Goal: Task Accomplishment & Management: Use online tool/utility

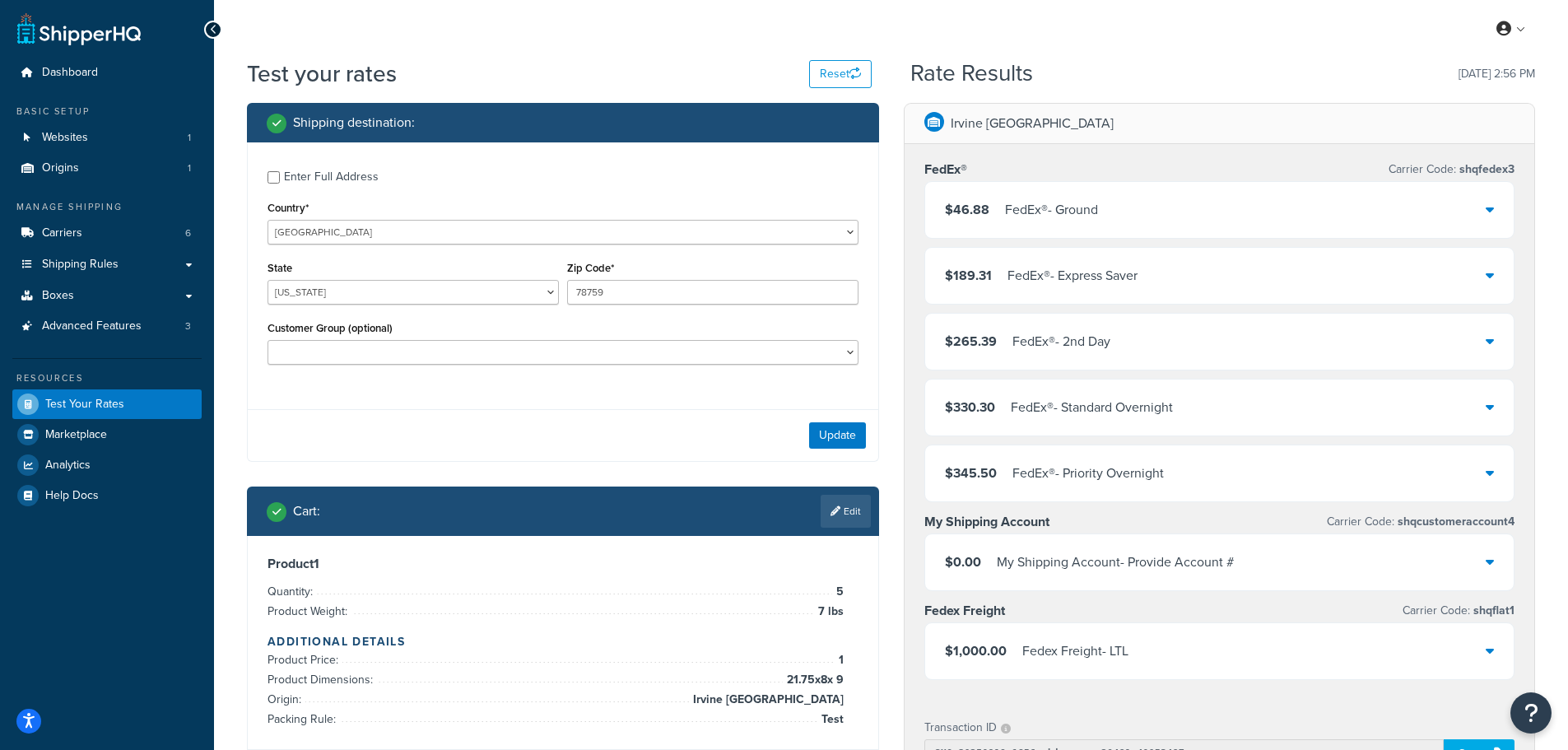
select select "[GEOGRAPHIC_DATA]"
click at [1209, 214] on div "$46.88 FedEx® - Ground" at bounding box center [1220, 210] width 590 height 56
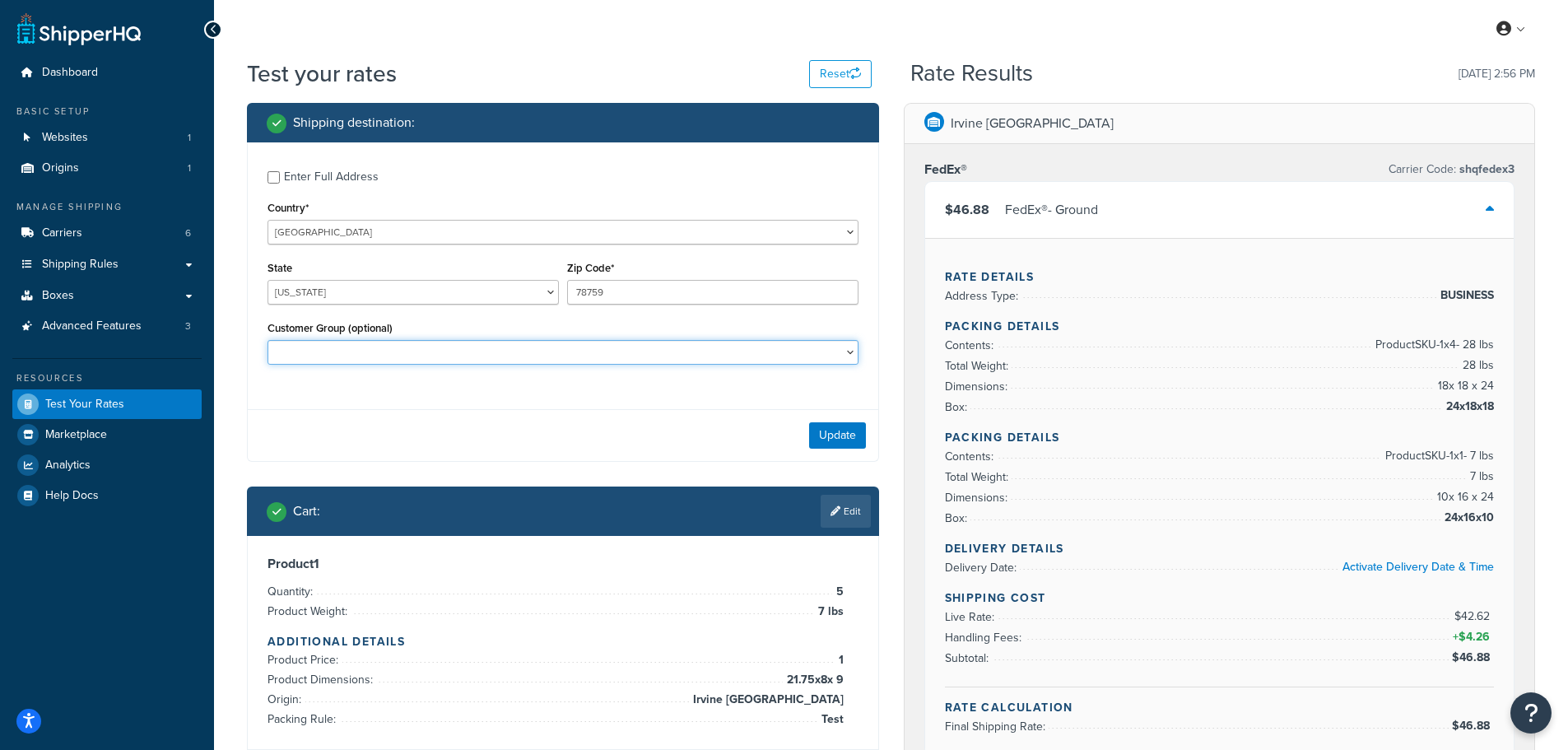
click at [576, 355] on select "ABA Moriah - Consumables: Plat; Spares: 50% - ALLOW PO - SHIP ACCT BetisDirect …" at bounding box center [564, 352] width 591 height 24
select select "Cal-Sierra - Consumables: Channel - ALLOW PO"
click at [268, 342] on select "ABA Moriah - Consumables: Plat; Spares: 50% - ALLOW PO - SHIP ACCT BetisDirect …" at bounding box center [564, 352] width 591 height 24
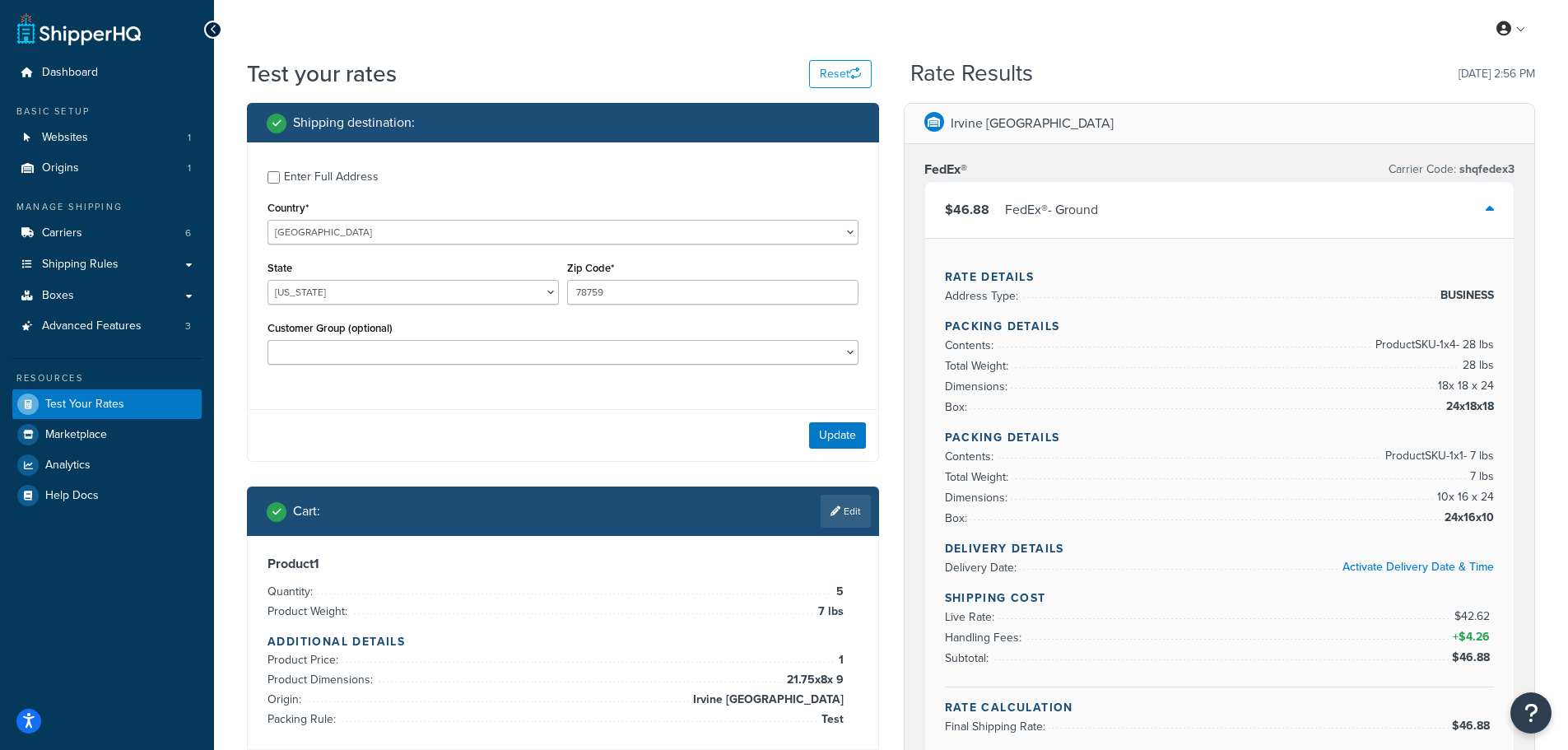
click at [560, 402] on div "Enter Full Address Country* United States United Kingdom Afghanistan Åland Isla…" at bounding box center [563, 302] width 632 height 319
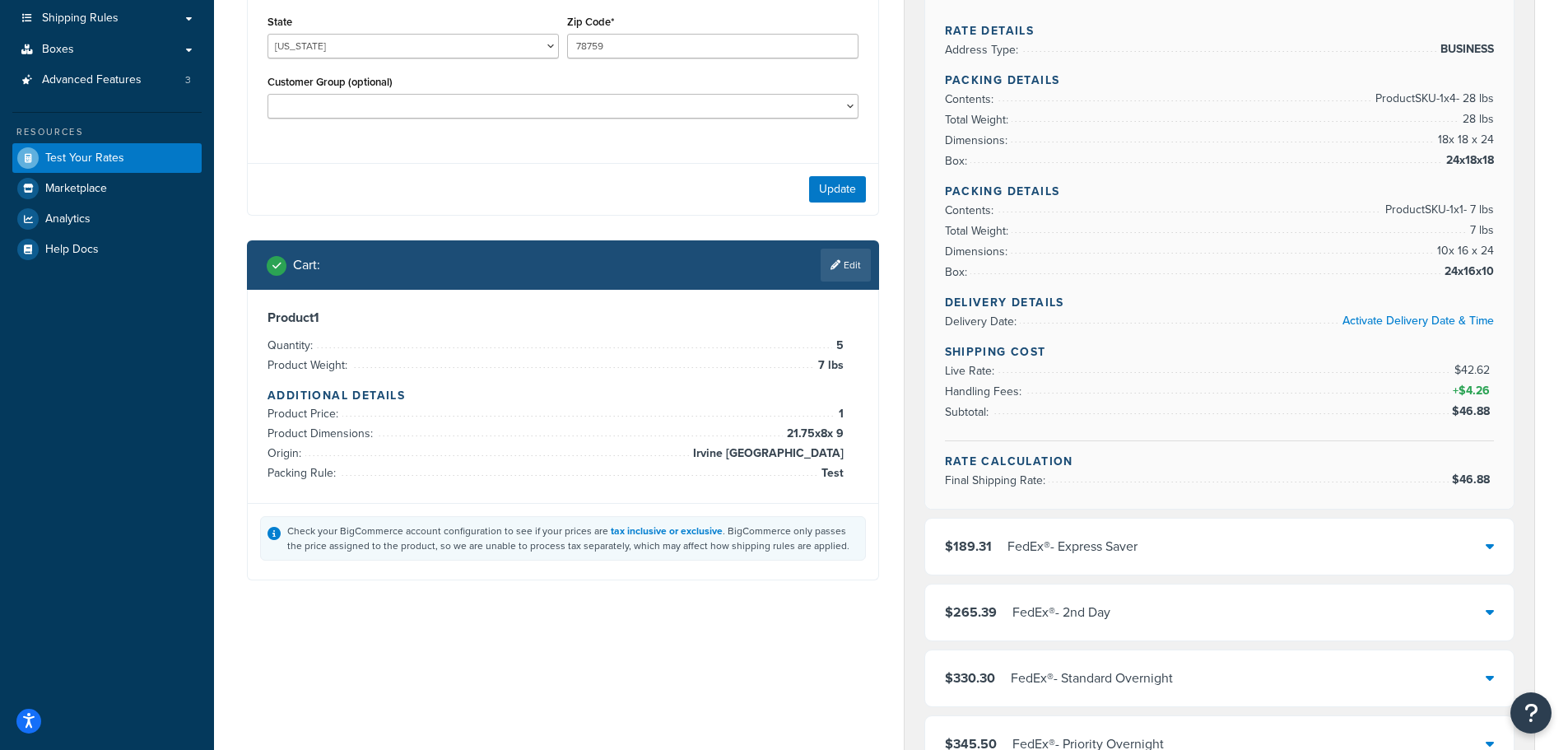
scroll to position [247, 0]
click at [845, 254] on link "Edit" at bounding box center [846, 264] width 50 height 33
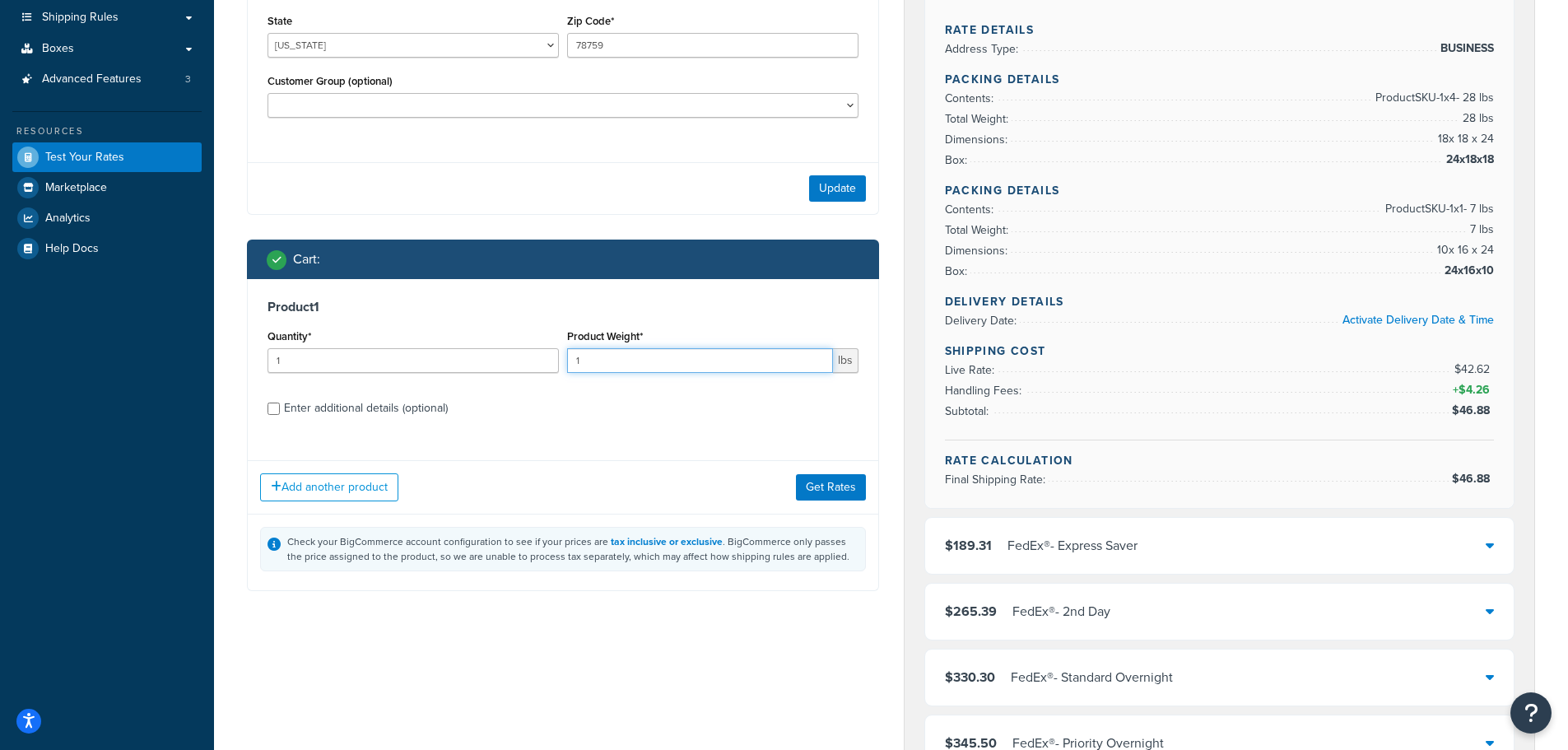
drag, startPoint x: 684, startPoint y: 359, endPoint x: 396, endPoint y: 354, distance: 288.0
click at [396, 354] on div "Quantity* 1 Product Weight* 1 lbs" at bounding box center [563, 355] width 599 height 60
type input "200"
click at [372, 412] on div "Enter additional details (optional)" at bounding box center [365, 407] width 164 height 23
click at [280, 412] on input "Enter additional details (optional)" at bounding box center [274, 408] width 13 height 13
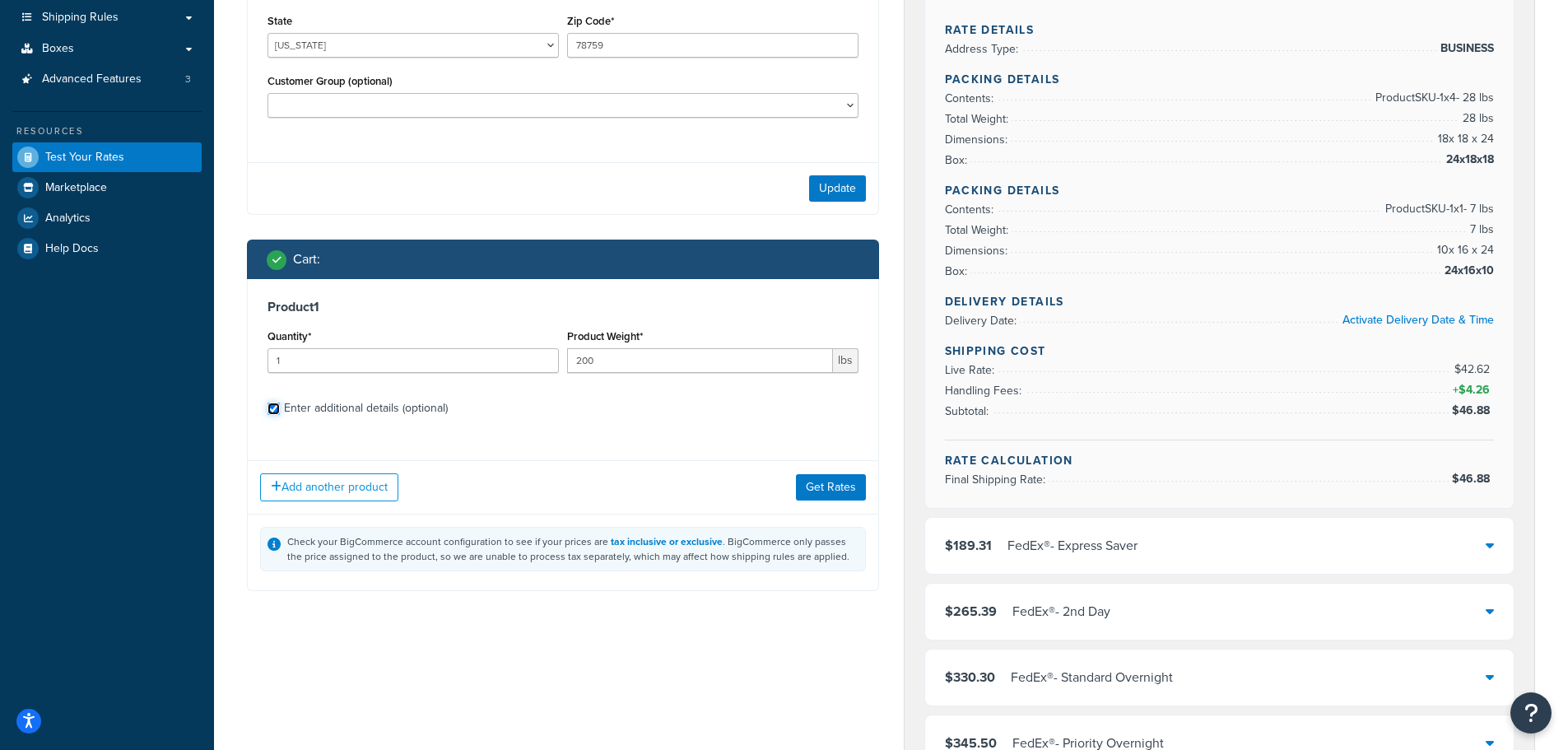
checkbox input "true"
select select "86028"
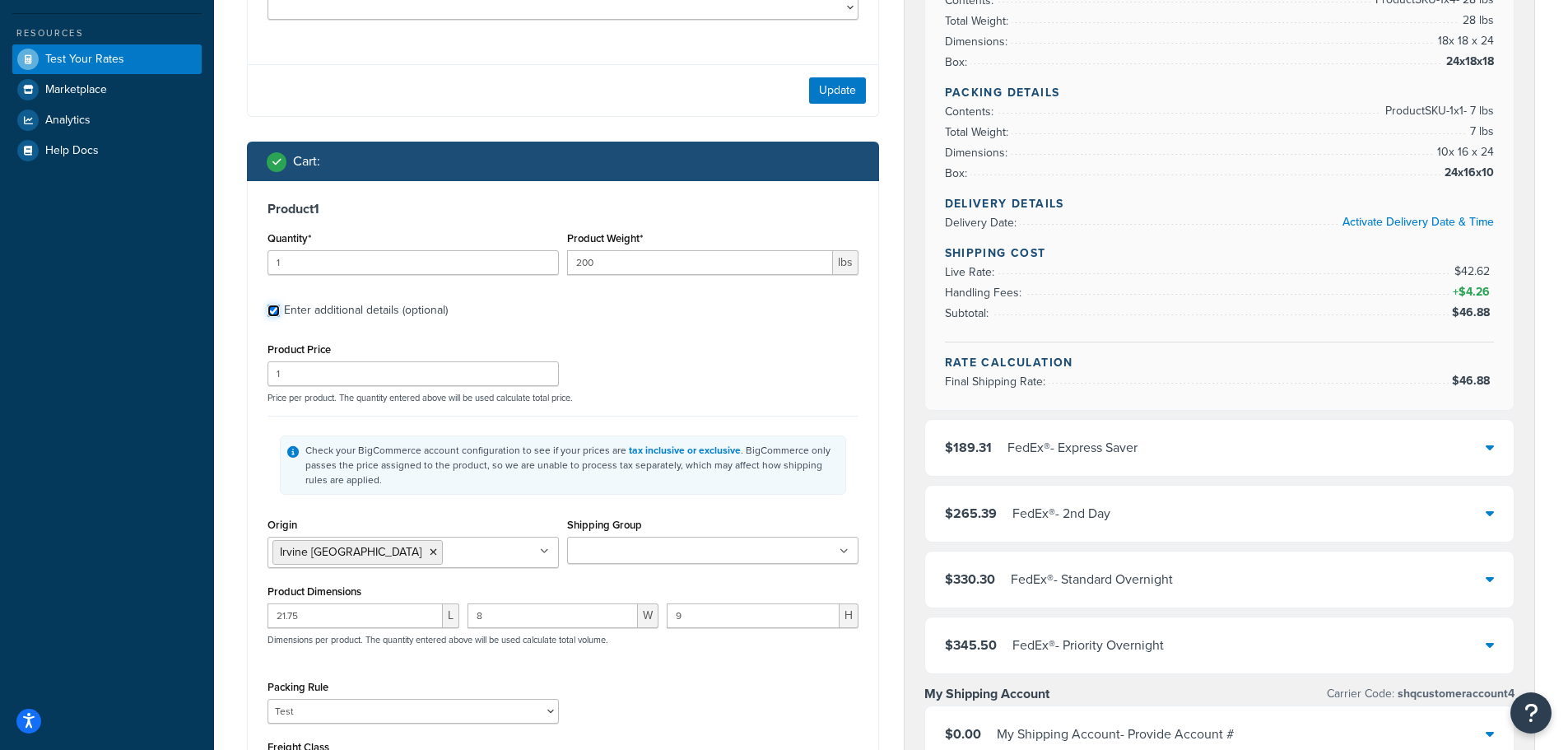
scroll to position [494, 0]
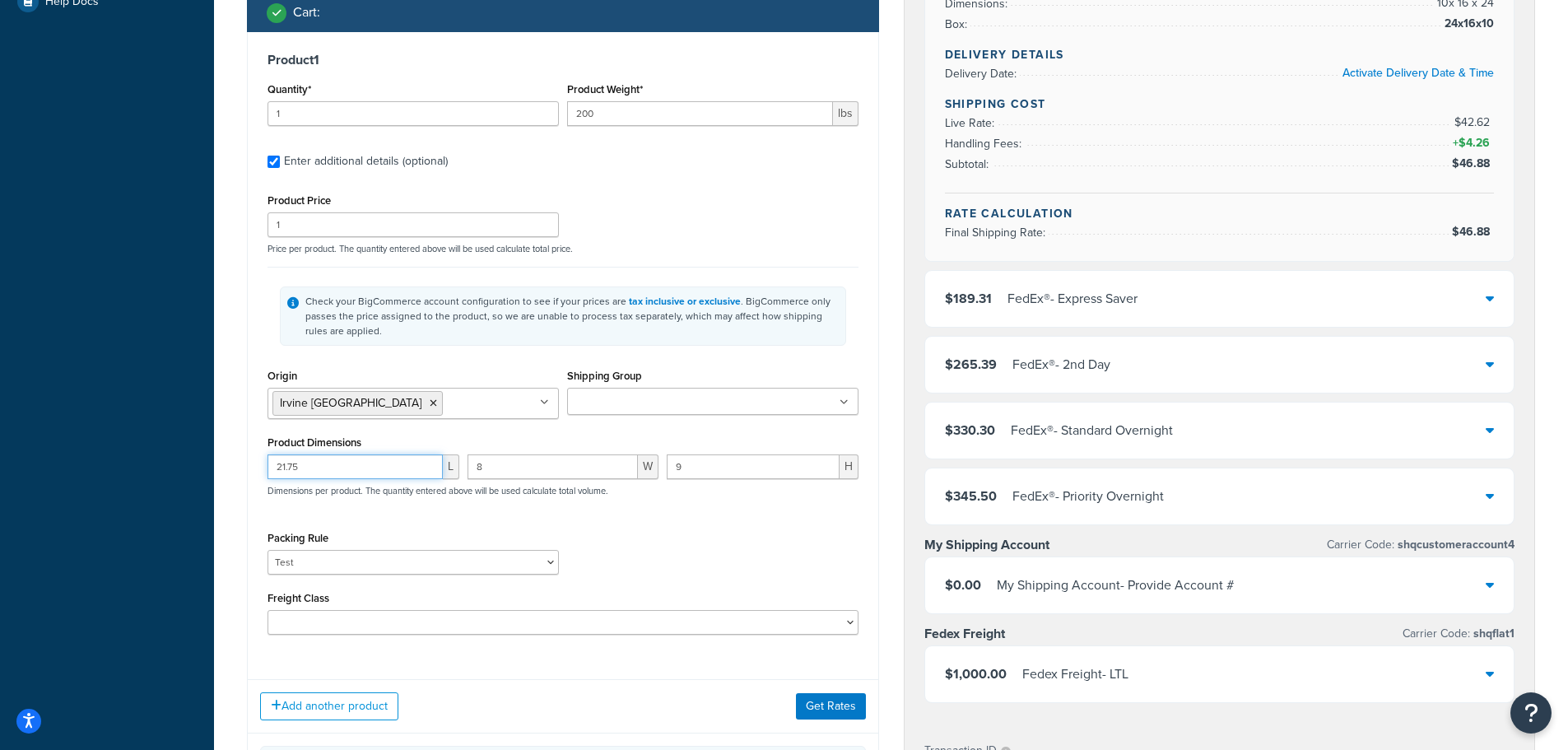
drag, startPoint x: 405, startPoint y: 465, endPoint x: 97, endPoint y: 451, distance: 308.3
click at [67, 450] on div "Dashboard Basic Setup Websites 1 Origins 1 Manage Shipping Carriers 6 Shipping …" at bounding box center [784, 391] width 1568 height 1770
click at [495, 469] on input "8" at bounding box center [553, 466] width 171 height 24
click at [735, 466] on input "9" at bounding box center [753, 466] width 173 height 24
click at [665, 402] on input "Shipping Group" at bounding box center [644, 402] width 145 height 18
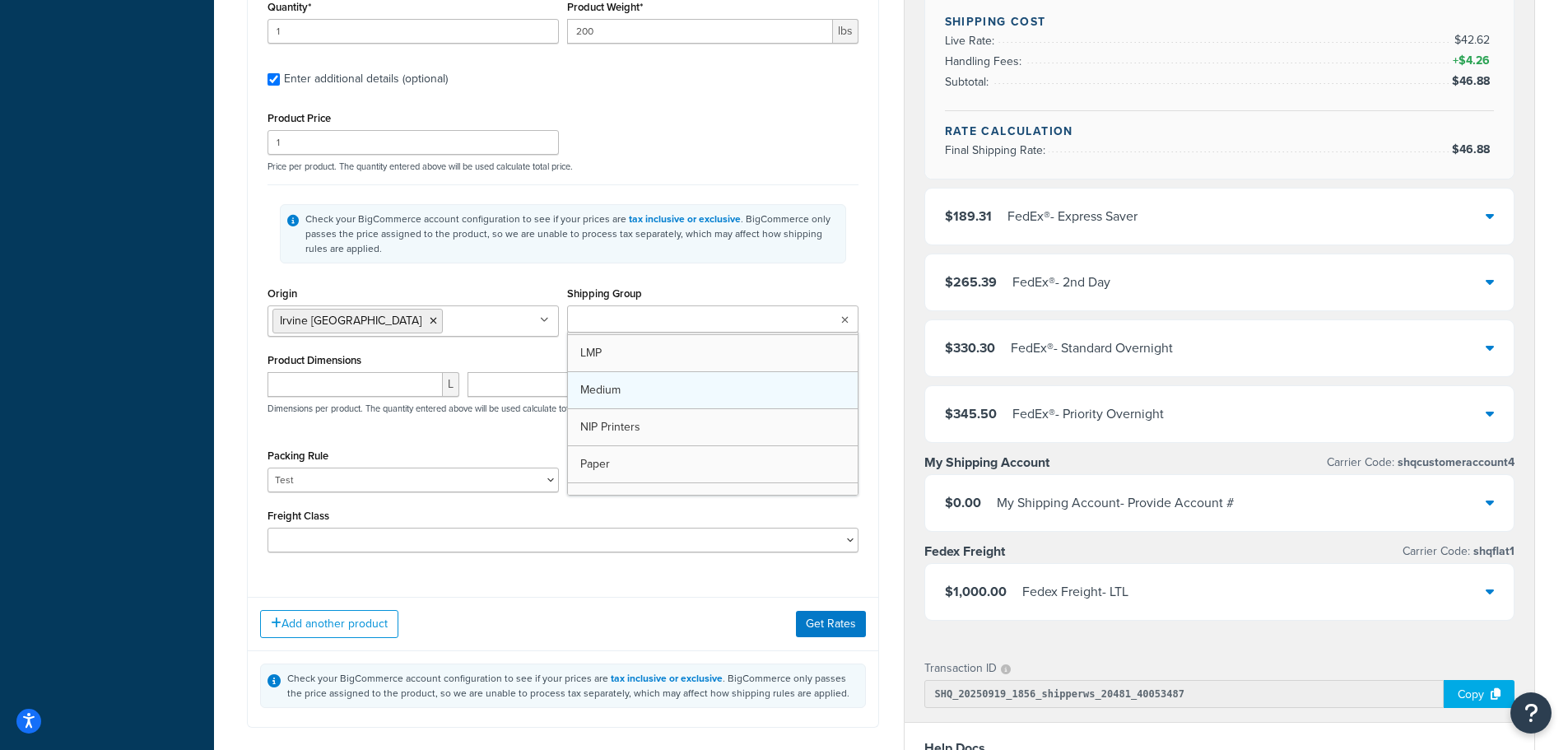
scroll to position [108, 0]
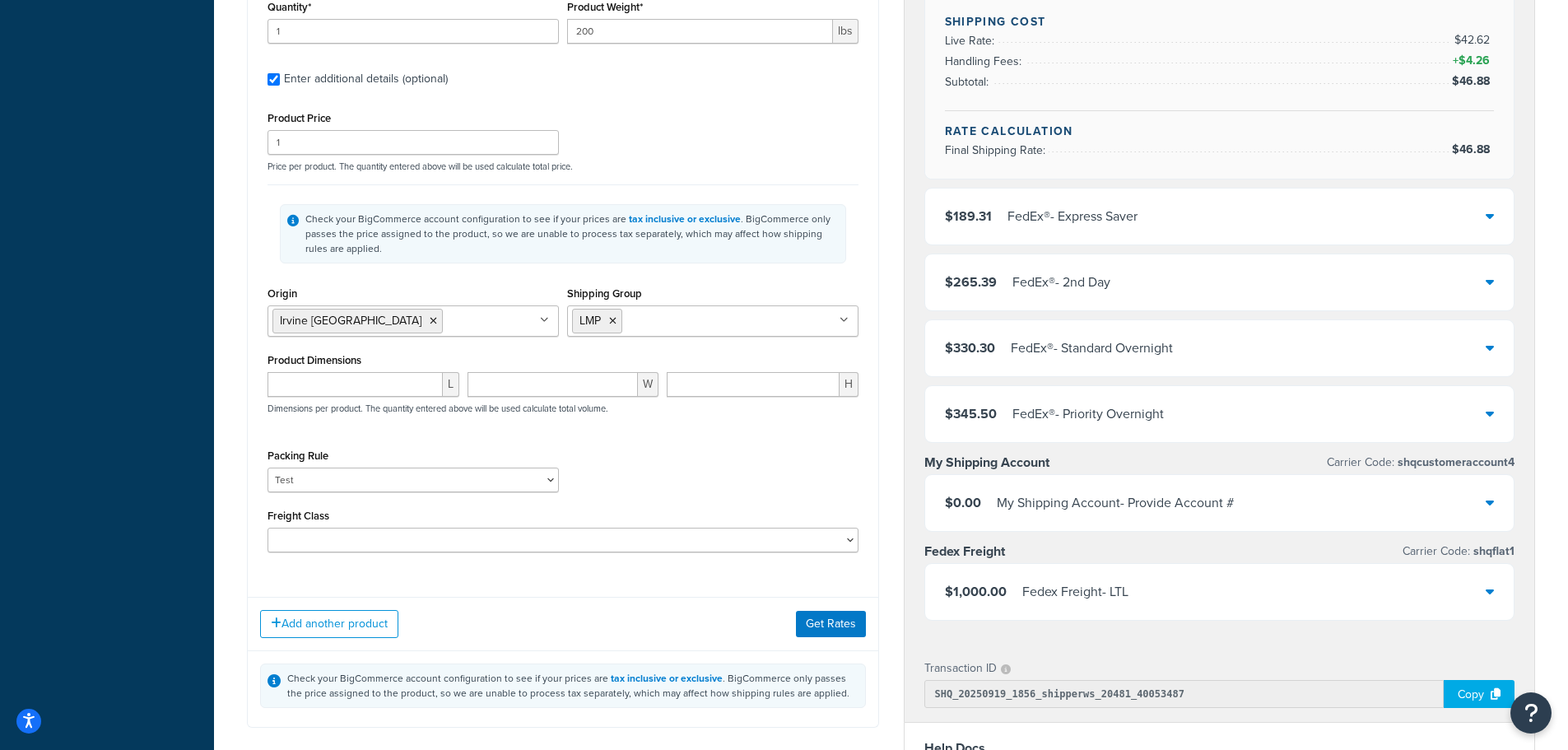
click at [695, 281] on div "Check your BigCommerce account configuration to see if your prices are tax incl…" at bounding box center [564, 233] width 591 height 98
click at [831, 608] on div "Add another product Get Rates" at bounding box center [563, 624] width 631 height 54
click at [827, 623] on button "Get Rates" at bounding box center [831, 623] width 70 height 26
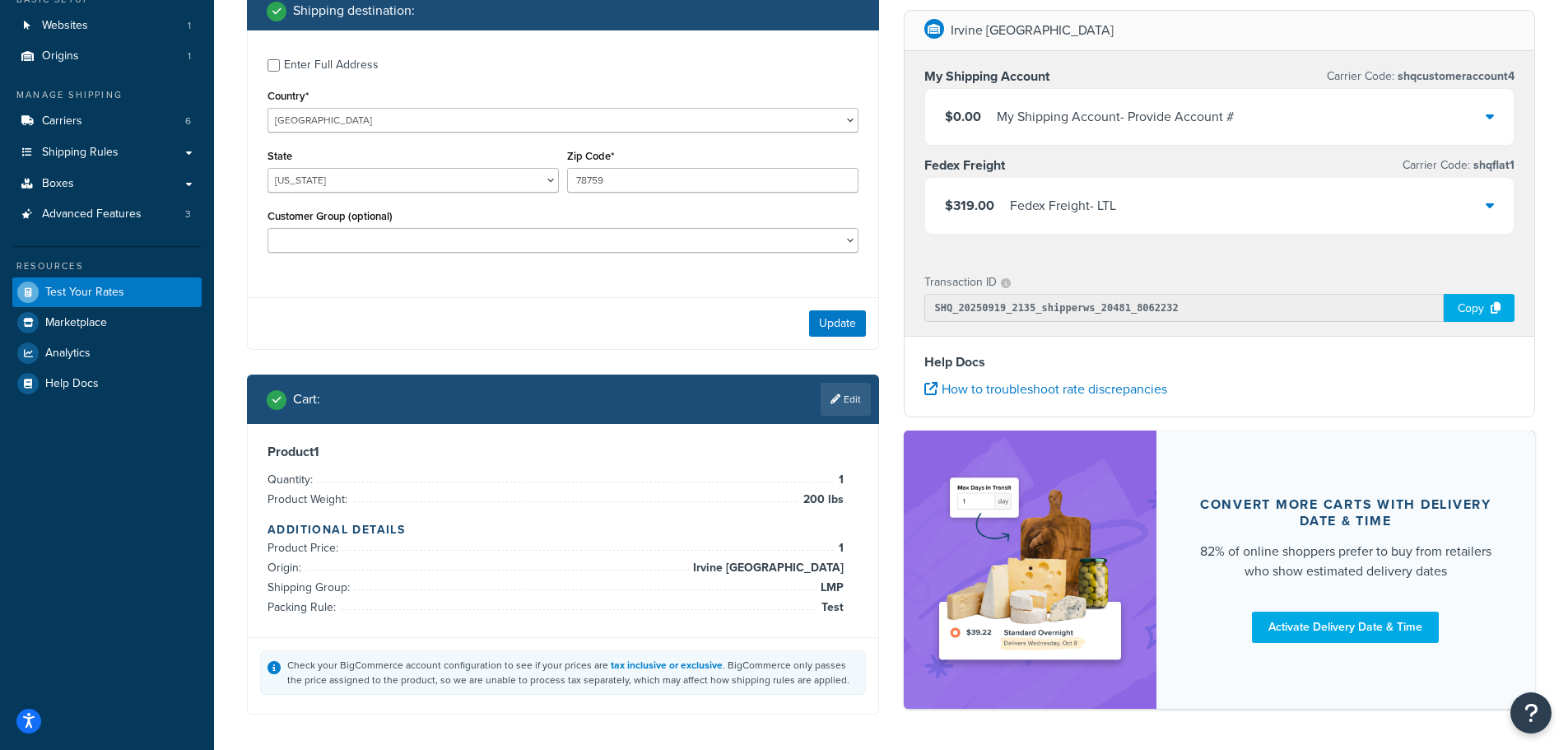
scroll to position [0, 0]
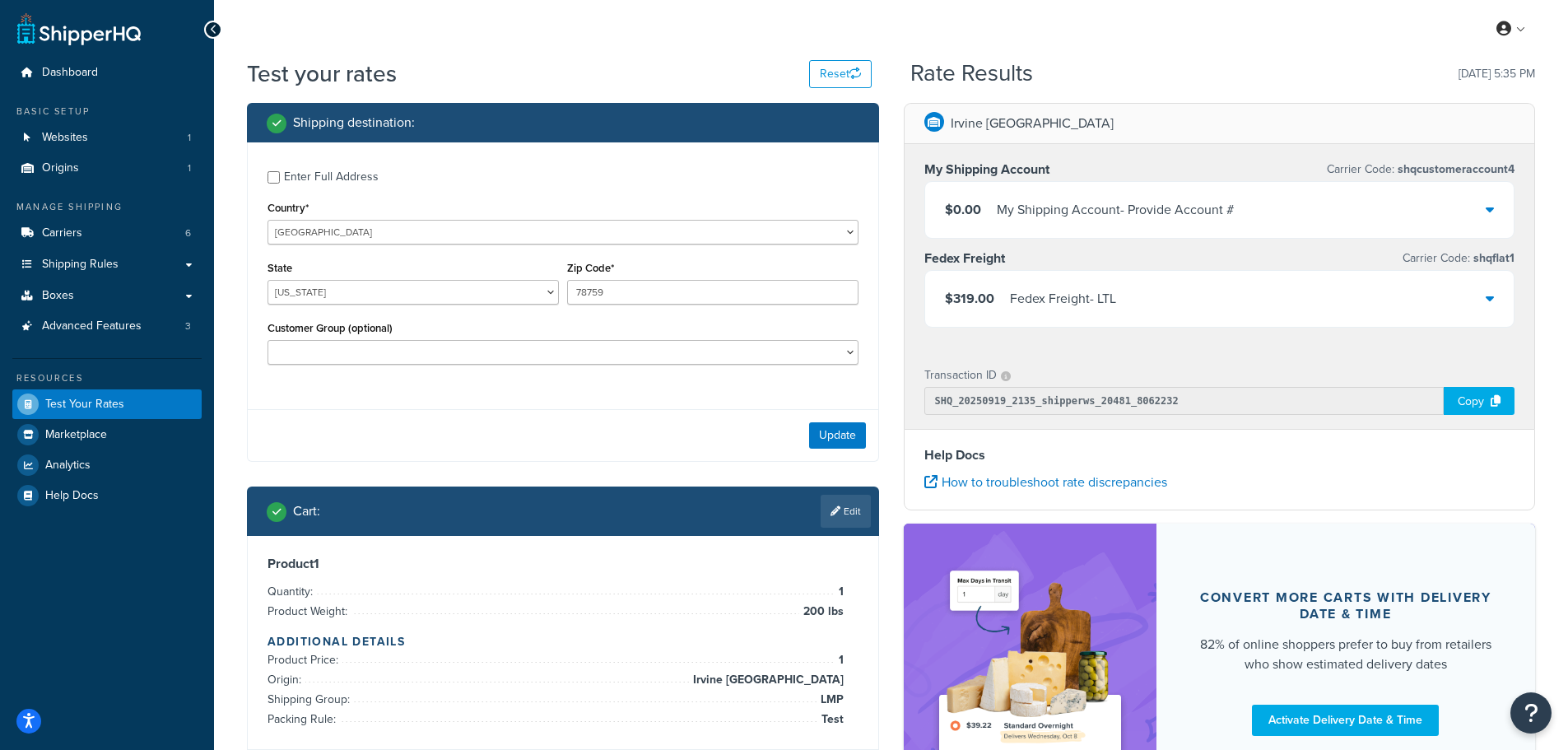
click at [595, 429] on div "Update" at bounding box center [563, 435] width 631 height 52
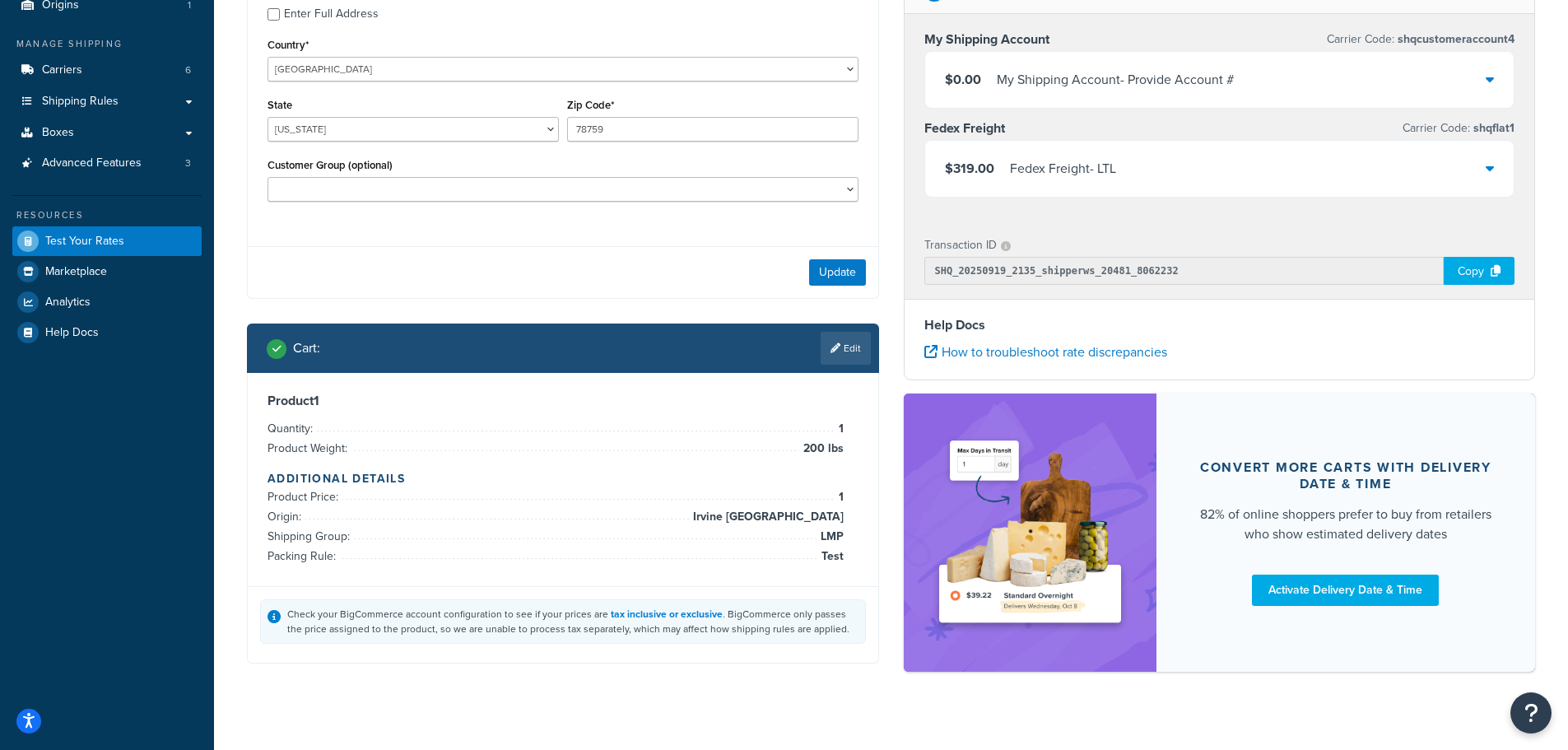
scroll to position [165, 0]
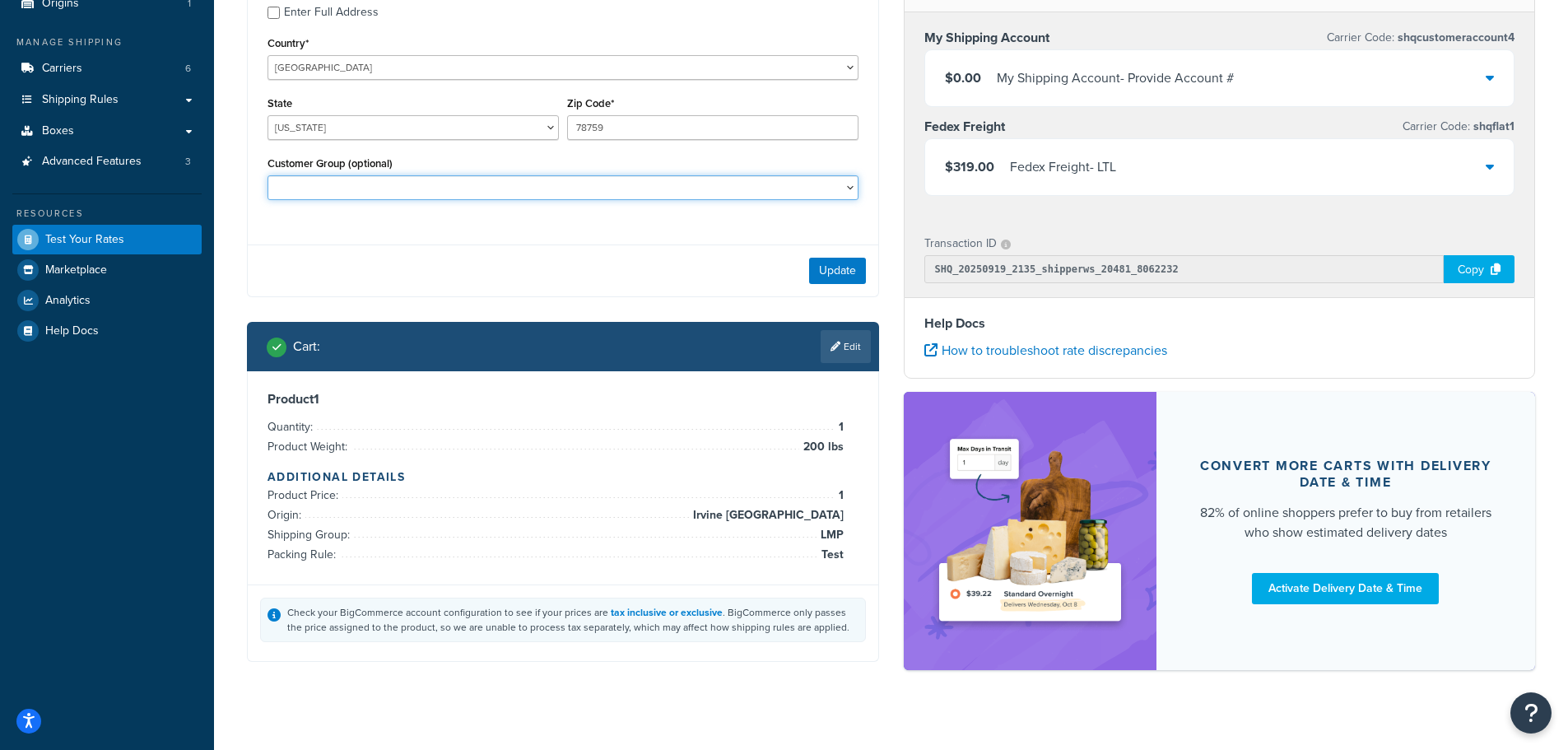
click at [481, 186] on select "ABA Moriah - Consumables: Plat; Spares: 50% - ALLOW PO - SHIP ACCT BetisDirect …" at bounding box center [564, 187] width 591 height 24
select select "End Users"
click at [268, 177] on select "ABA Moriah - Consumables: Plat; Spares: 50% - ALLOW PO - SHIP ACCT BetisDirect …" at bounding box center [564, 187] width 591 height 24
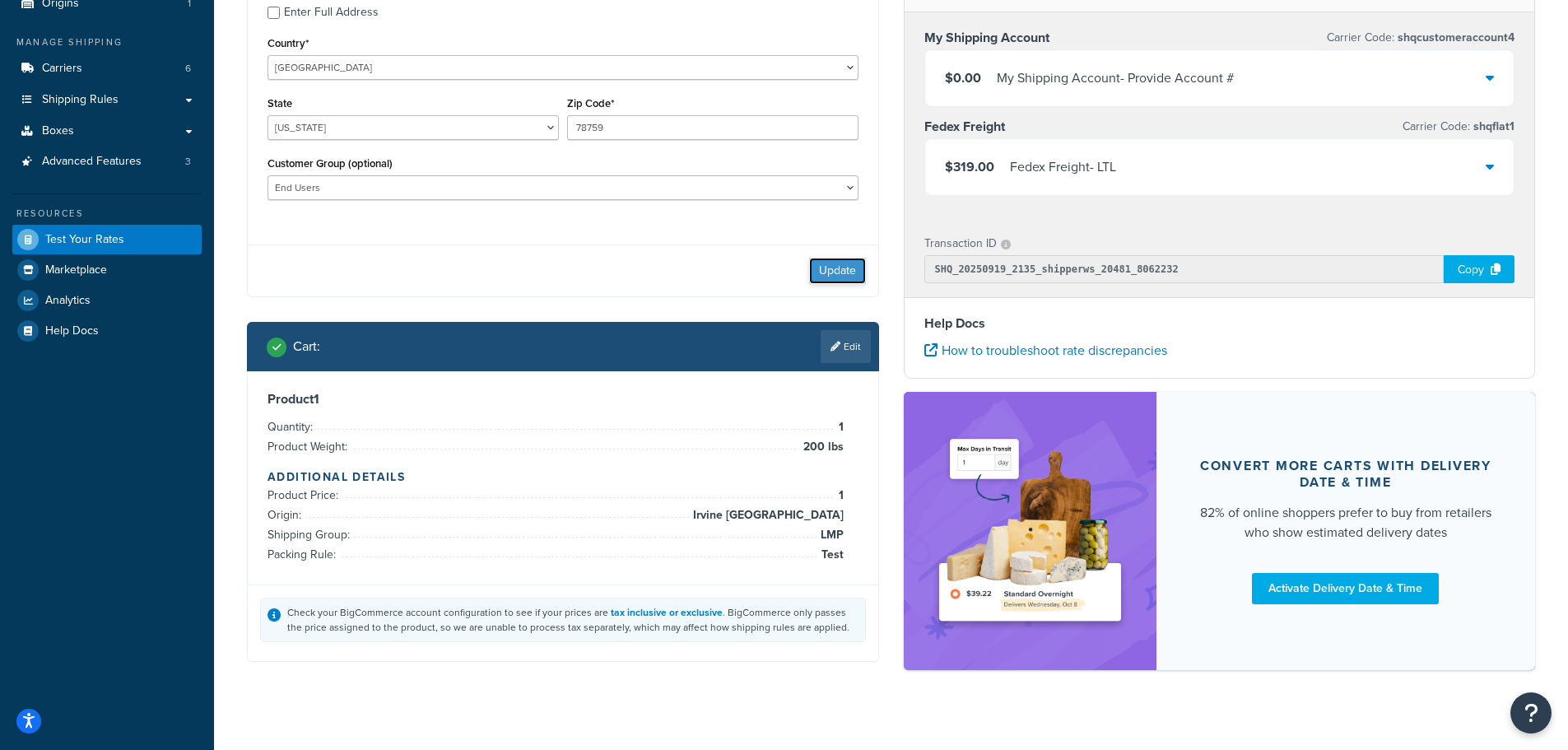
click at [846, 265] on button "Update" at bounding box center [837, 270] width 57 height 26
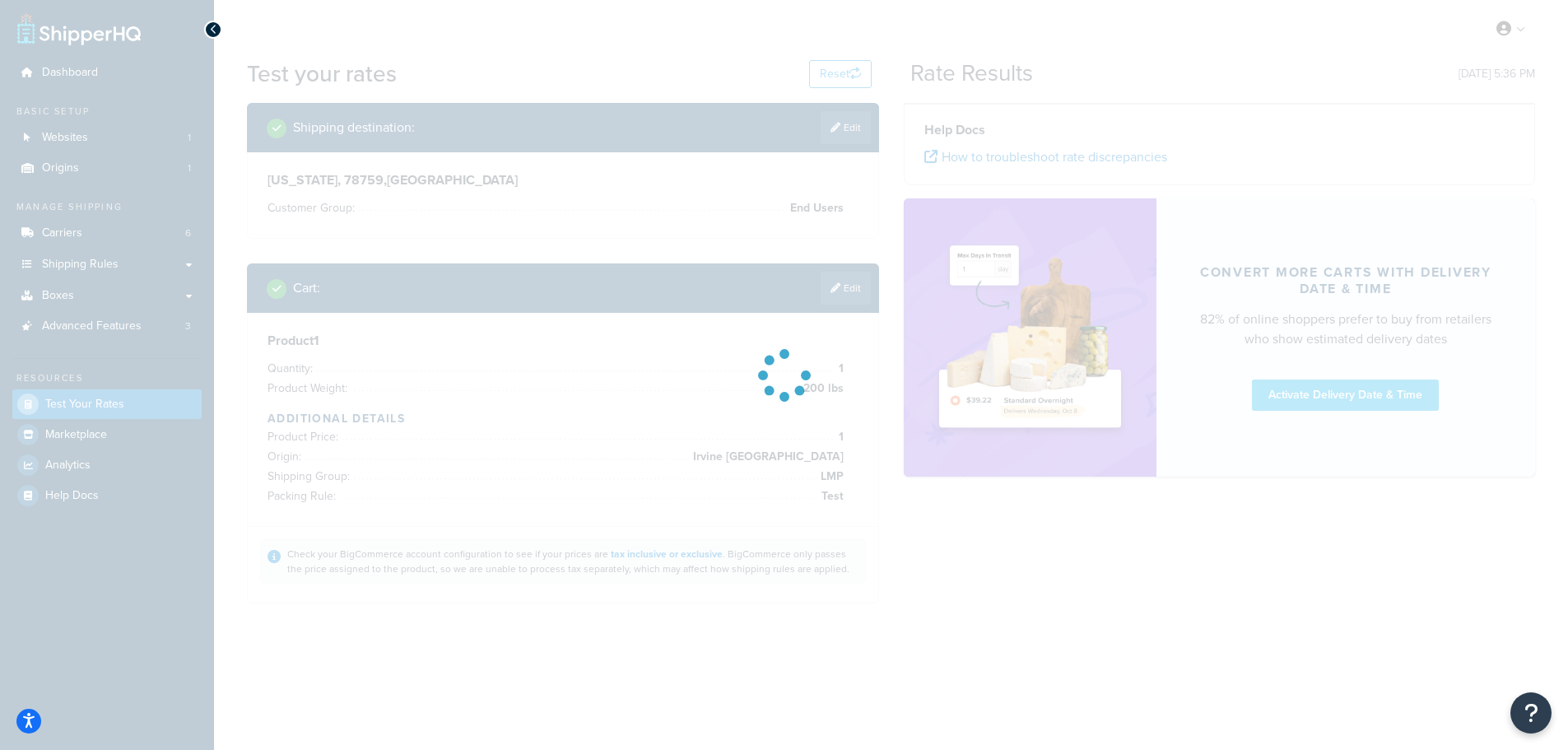
scroll to position [0, 0]
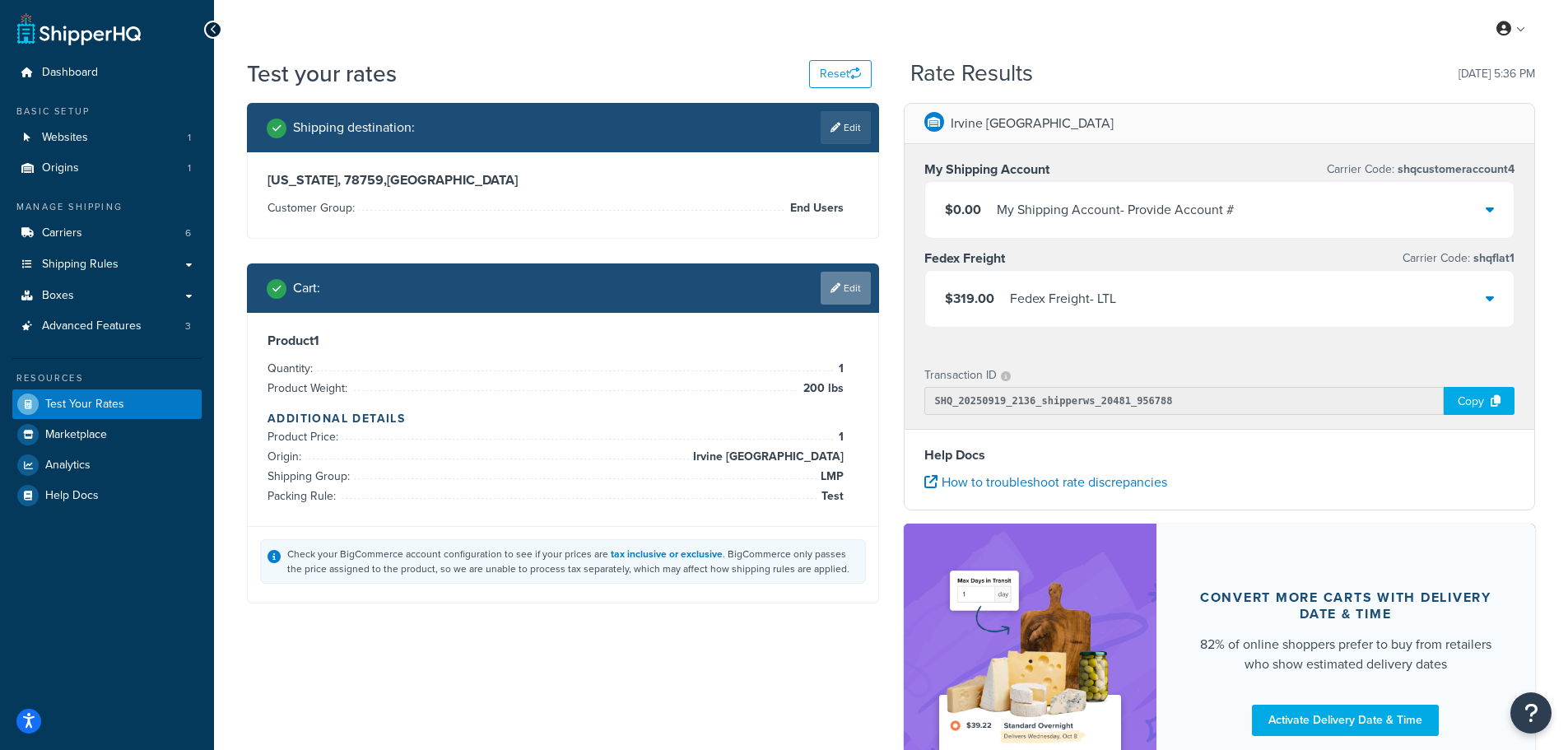
click at [852, 290] on link "Edit" at bounding box center [846, 287] width 50 height 33
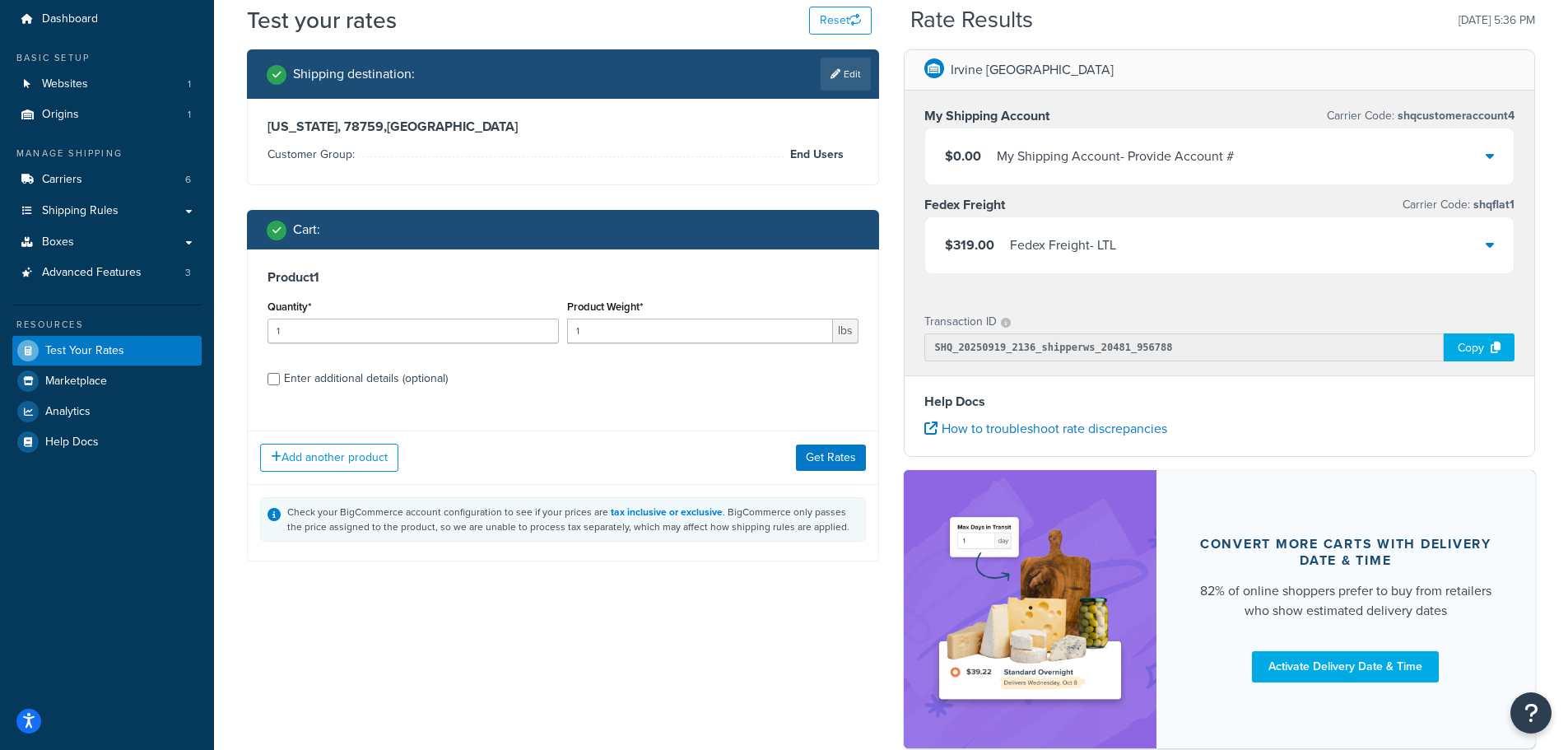
scroll to position [82, 0]
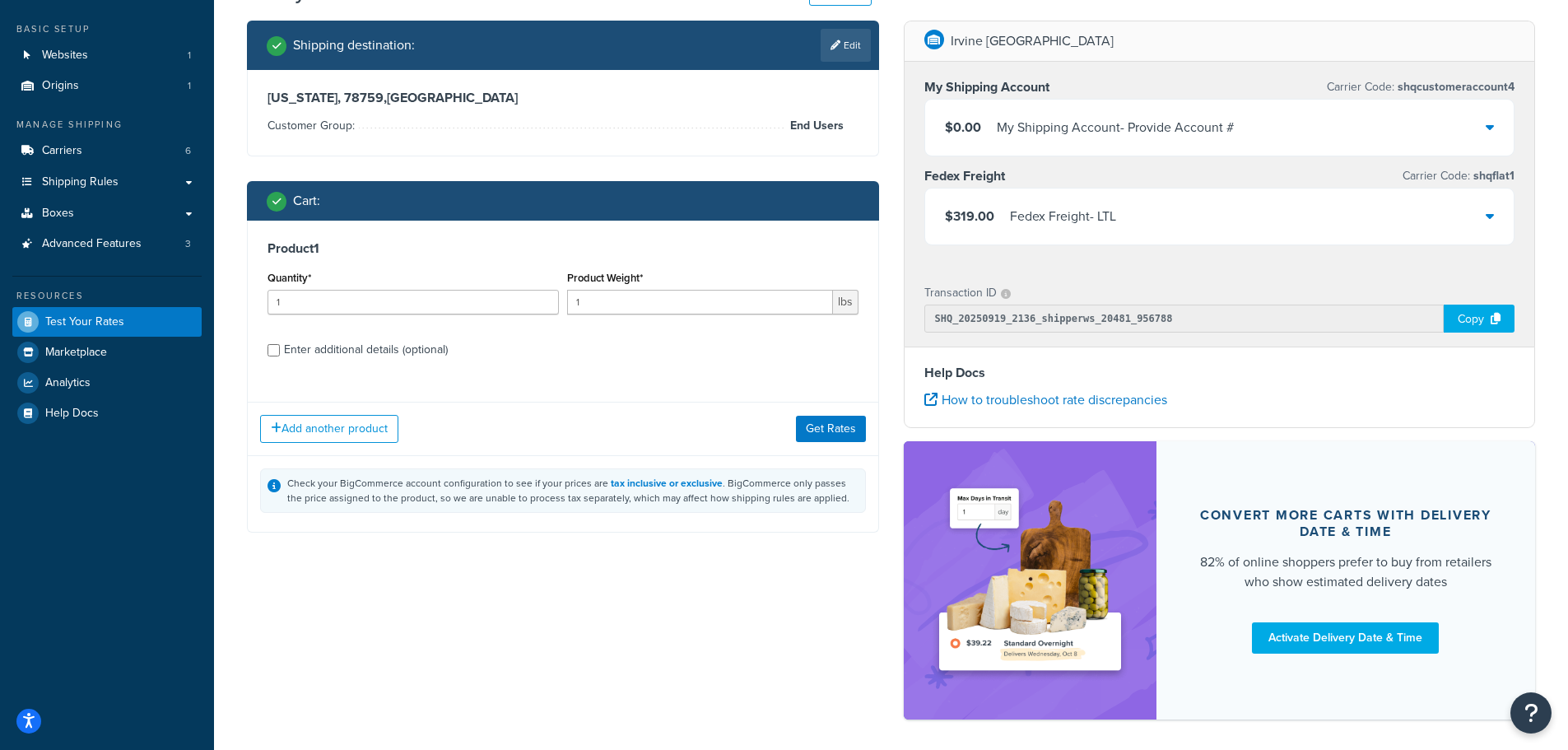
click at [355, 351] on div "Enter additional details (optional)" at bounding box center [365, 349] width 164 height 23
click at [280, 351] on input "Enter additional details (optional)" at bounding box center [274, 350] width 13 height 13
checkbox input "true"
select select "86028"
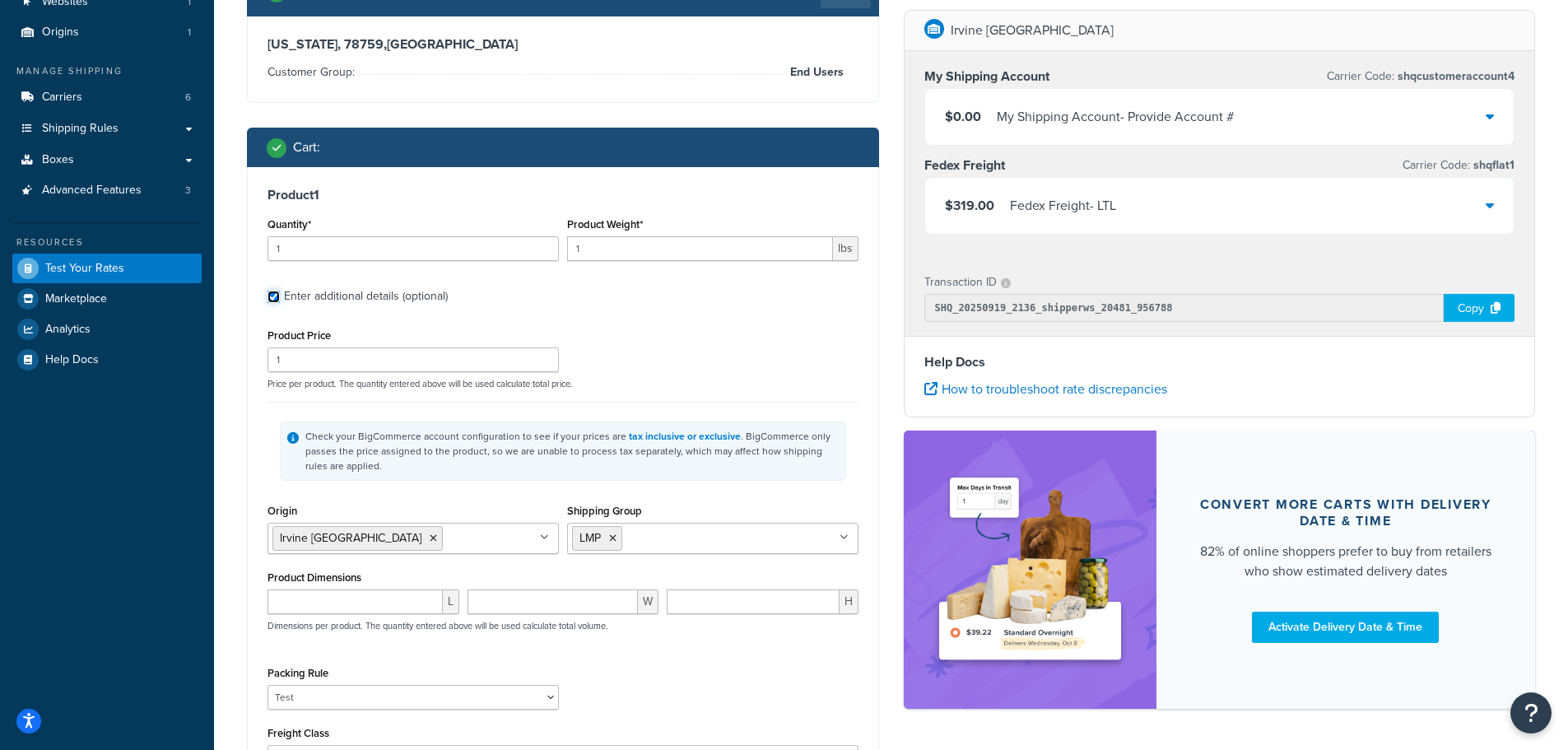
scroll to position [165, 0]
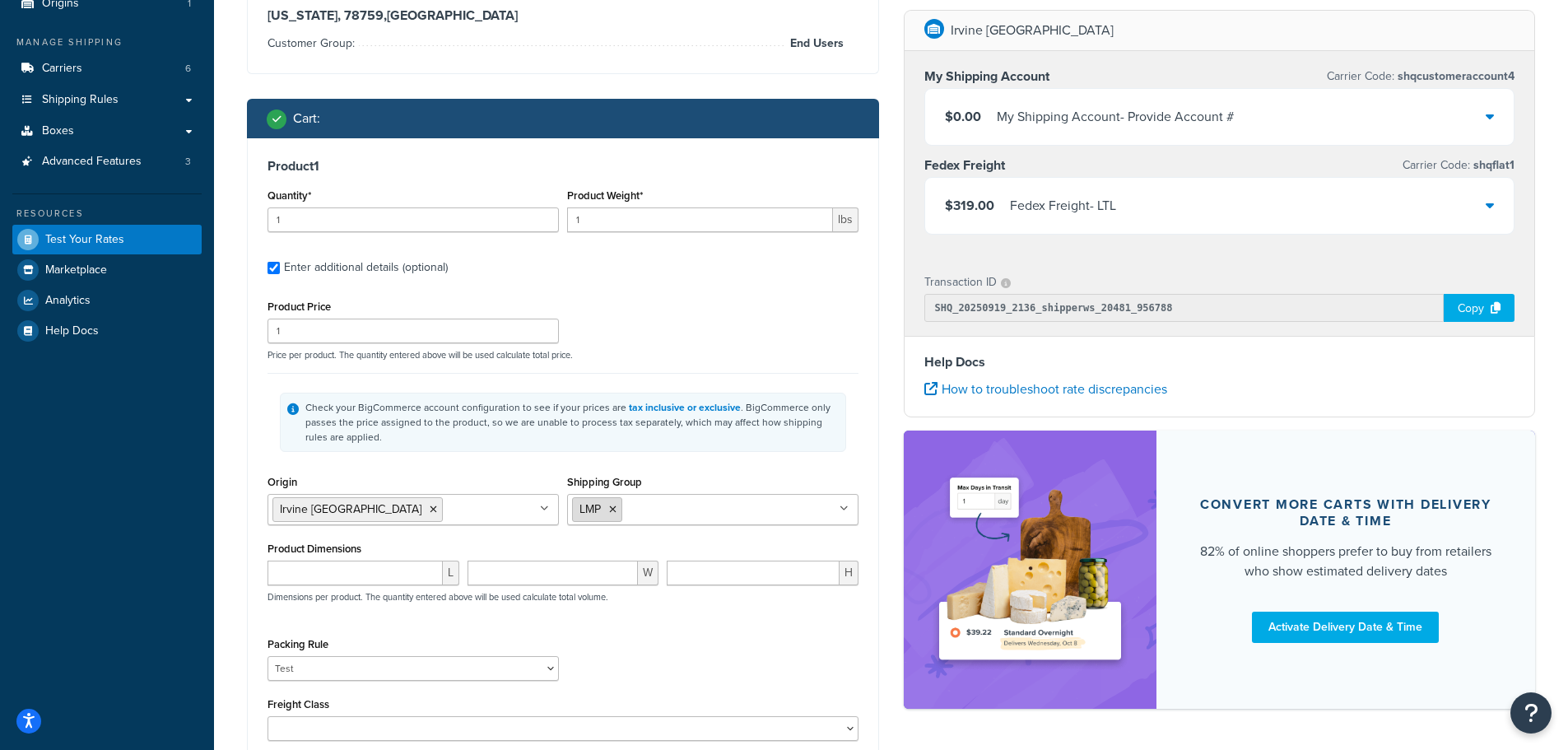
click at [612, 507] on icon at bounding box center [612, 510] width 8 height 10
click at [648, 507] on input "Shipping Group" at bounding box center [644, 509] width 145 height 18
type input "c"
type input "ribb"
drag, startPoint x: 433, startPoint y: 222, endPoint x: 53, endPoint y: 218, distance: 380.0
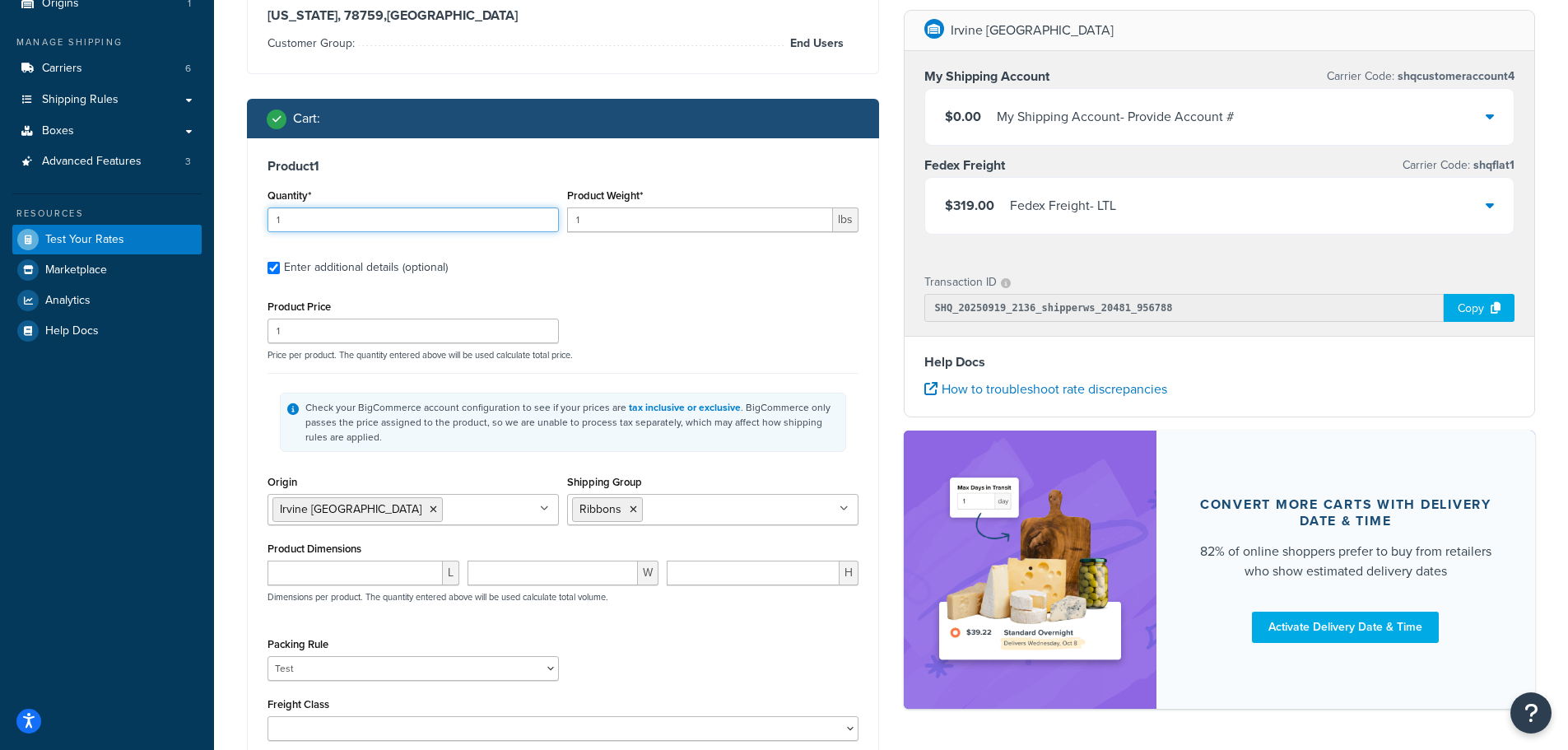
click at [54, 219] on div "Dashboard Basic Setup Websites 1 Origins 1 Manage Shipping Carriers 6 Shipping …" at bounding box center [784, 429] width 1568 height 1188
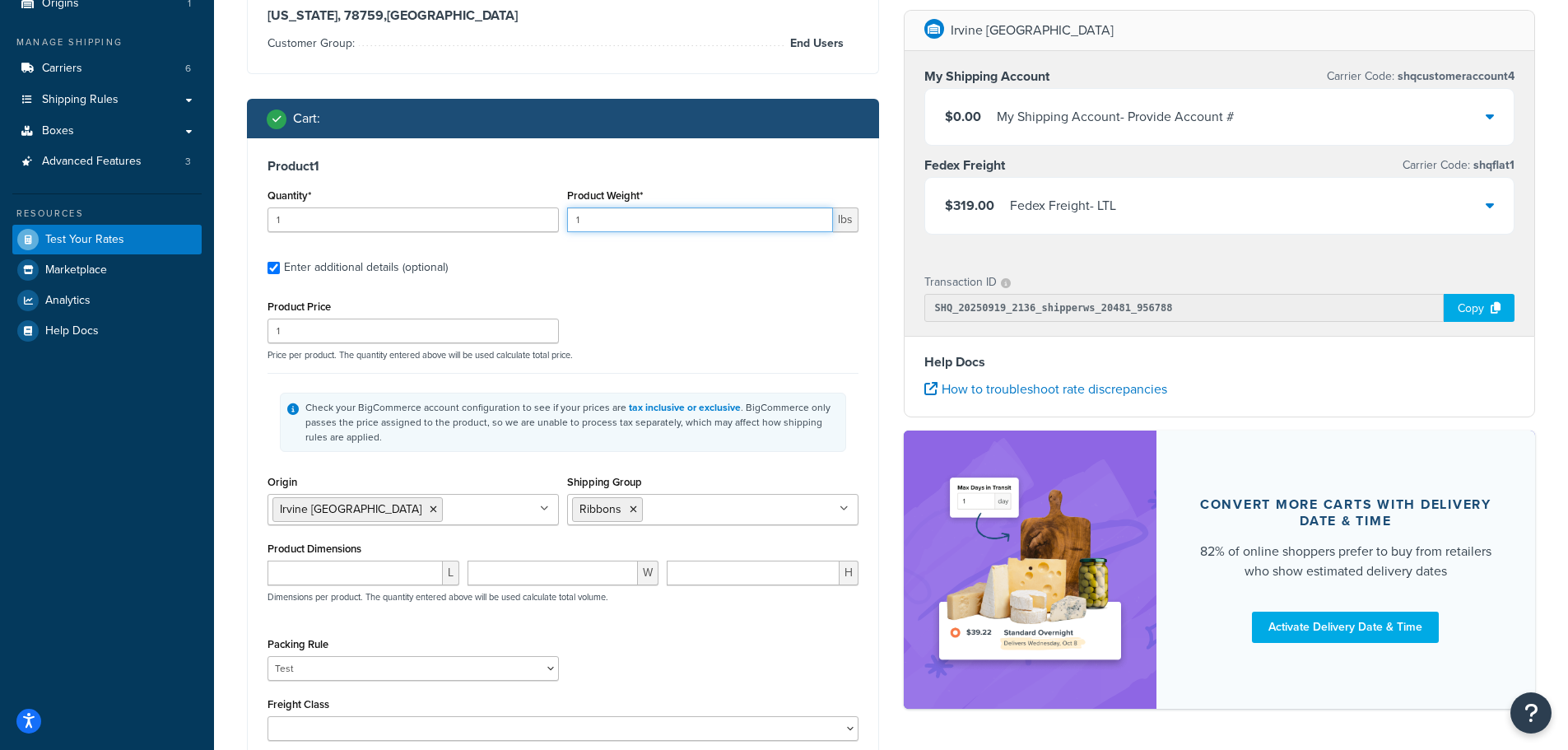
drag, startPoint x: 623, startPoint y: 219, endPoint x: 443, endPoint y: 212, distance: 180.1
click at [443, 212] on div "Quantity* 1 Product Weight* 1 lbs" at bounding box center [563, 215] width 599 height 60
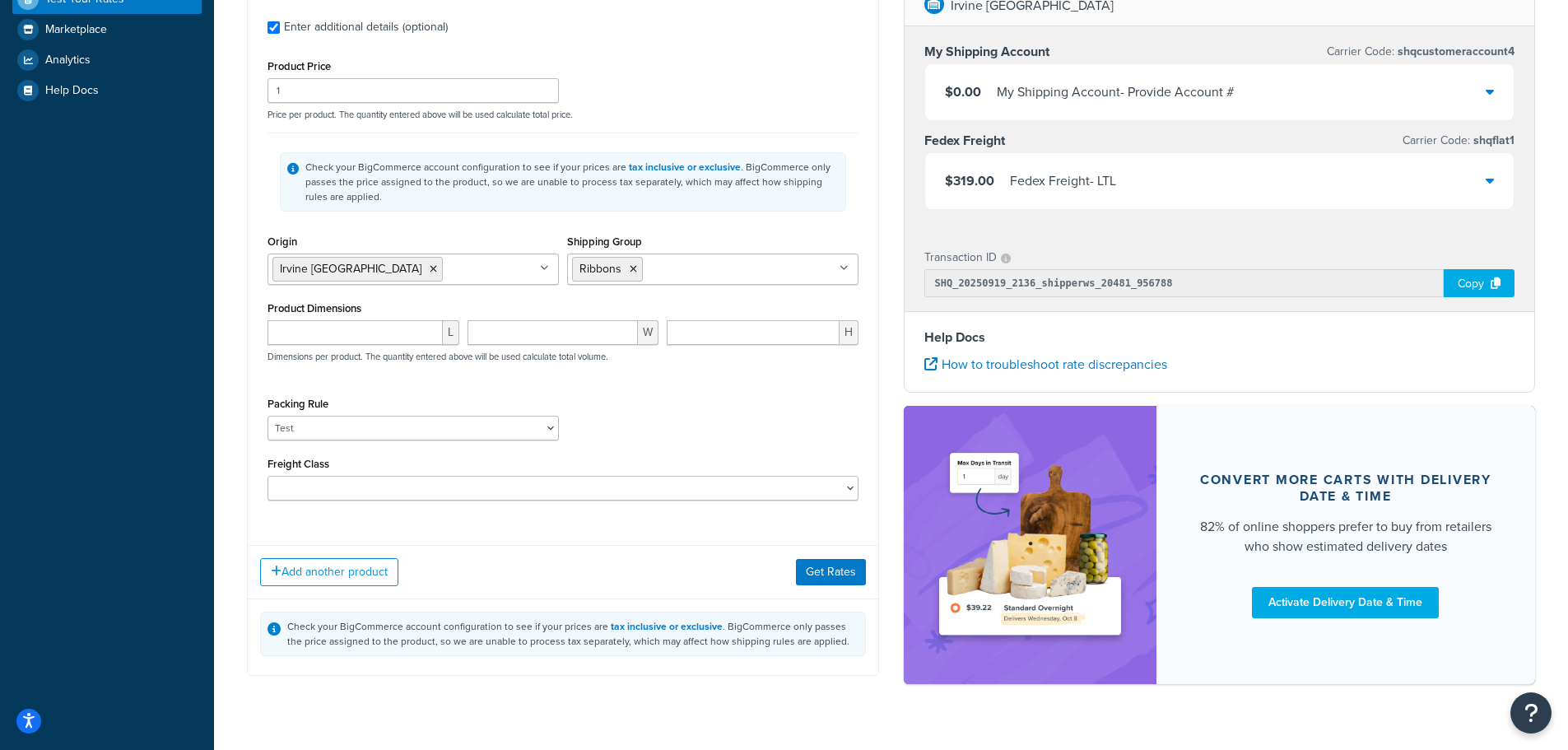
scroll to position [412, 0]
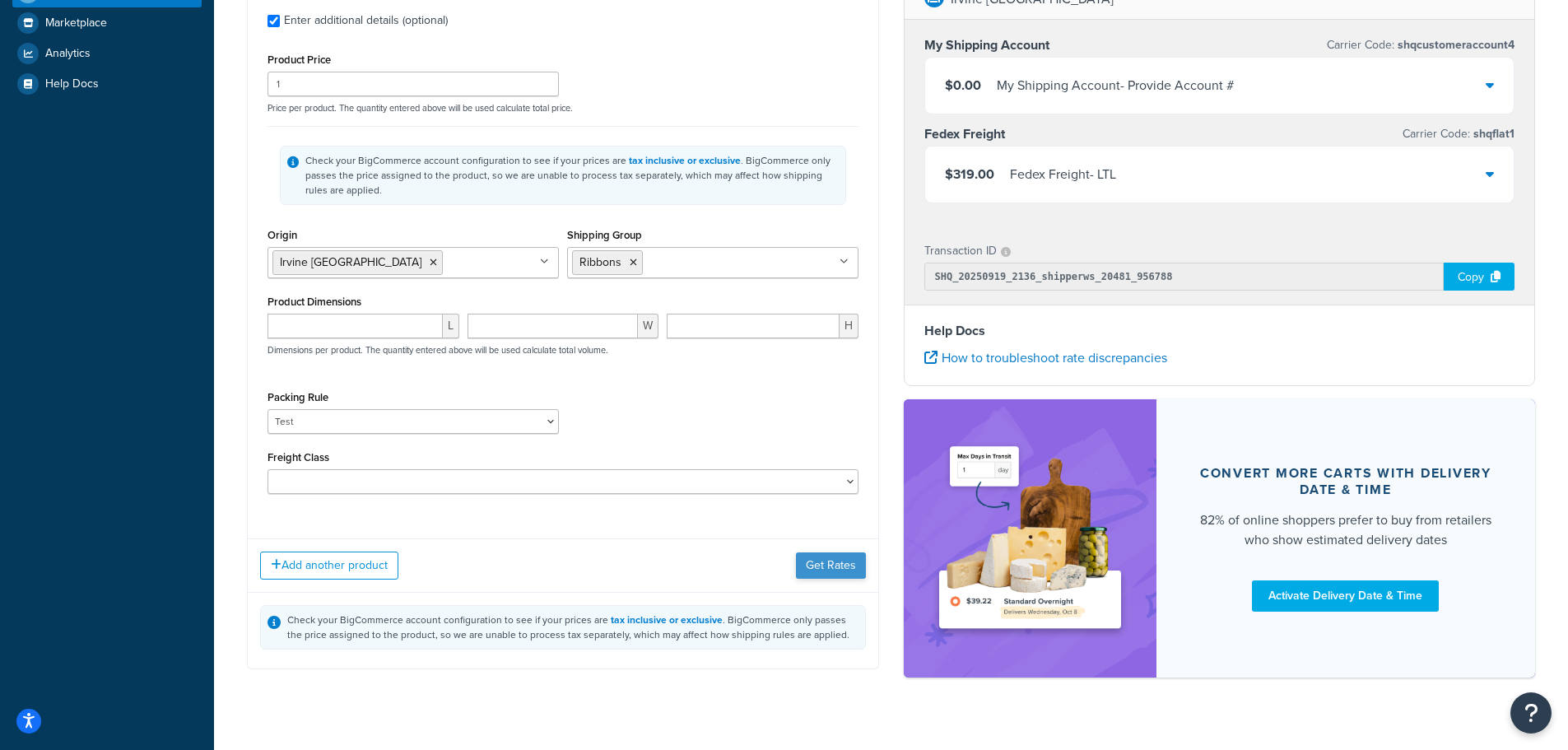
type input "200"
click at [838, 567] on button "Get Rates" at bounding box center [831, 565] width 70 height 26
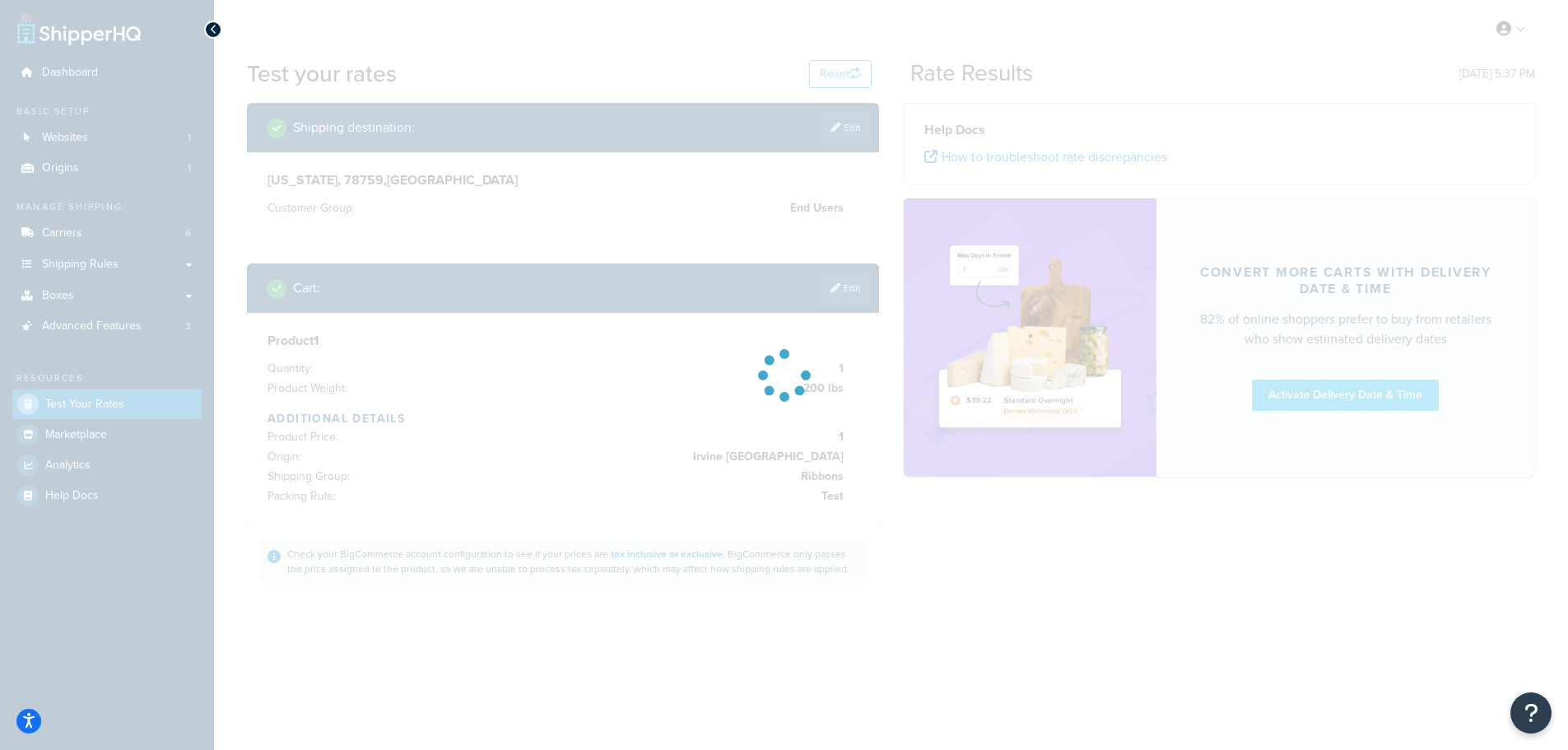
scroll to position [0, 0]
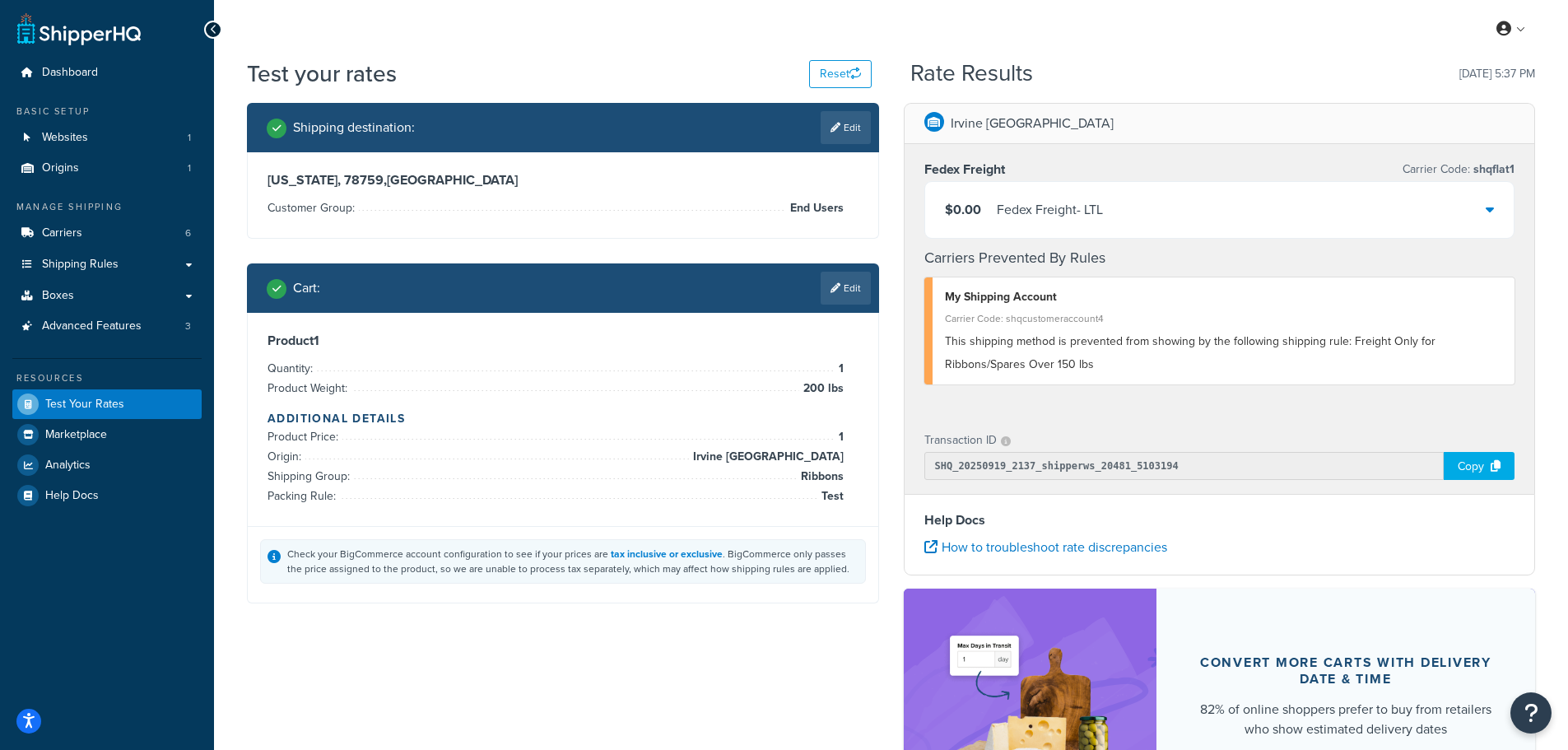
click at [1494, 213] on div "$0.00 Fedex Freight - LTL" at bounding box center [1220, 210] width 590 height 56
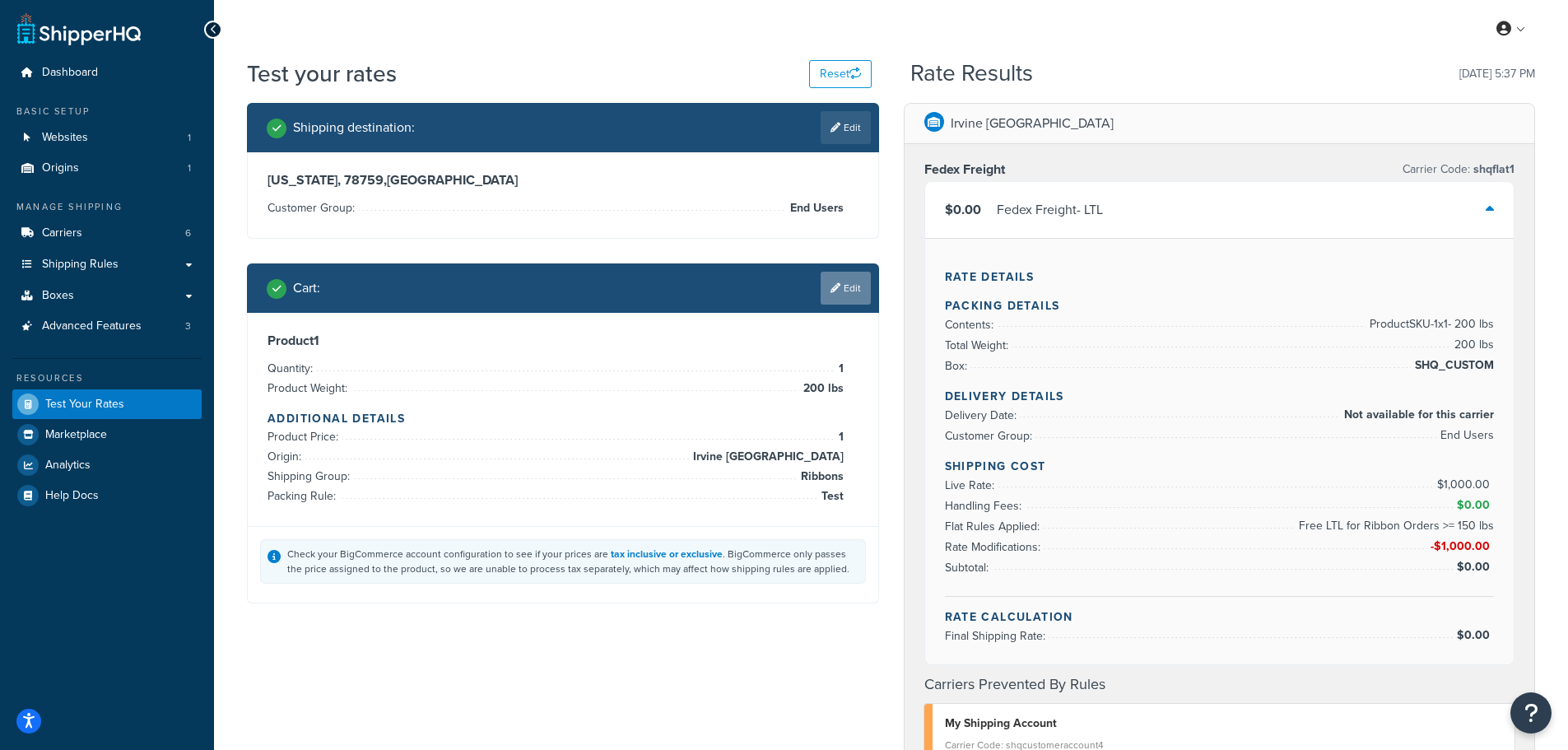
click at [845, 281] on link "Edit" at bounding box center [846, 287] width 50 height 33
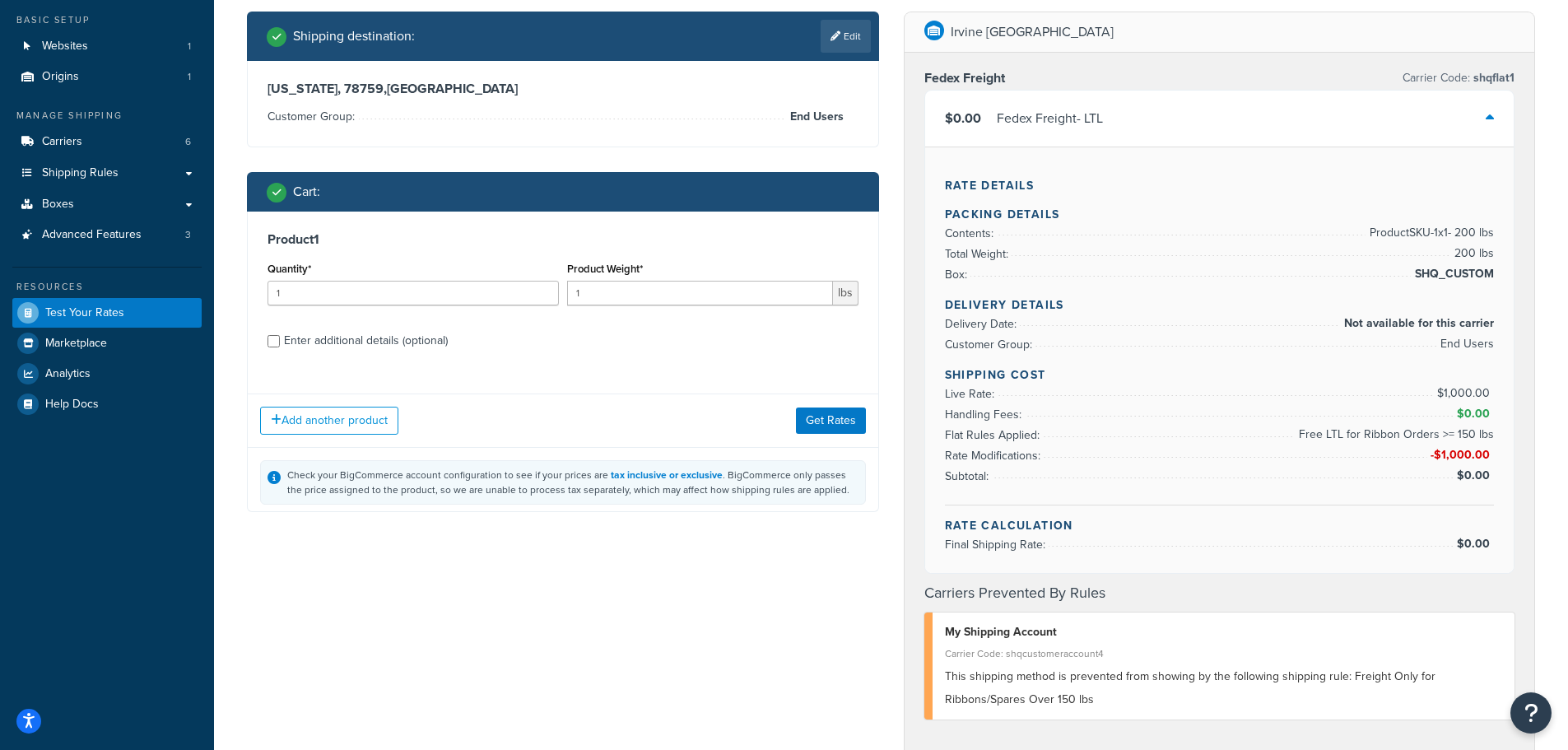
scroll to position [165, 0]
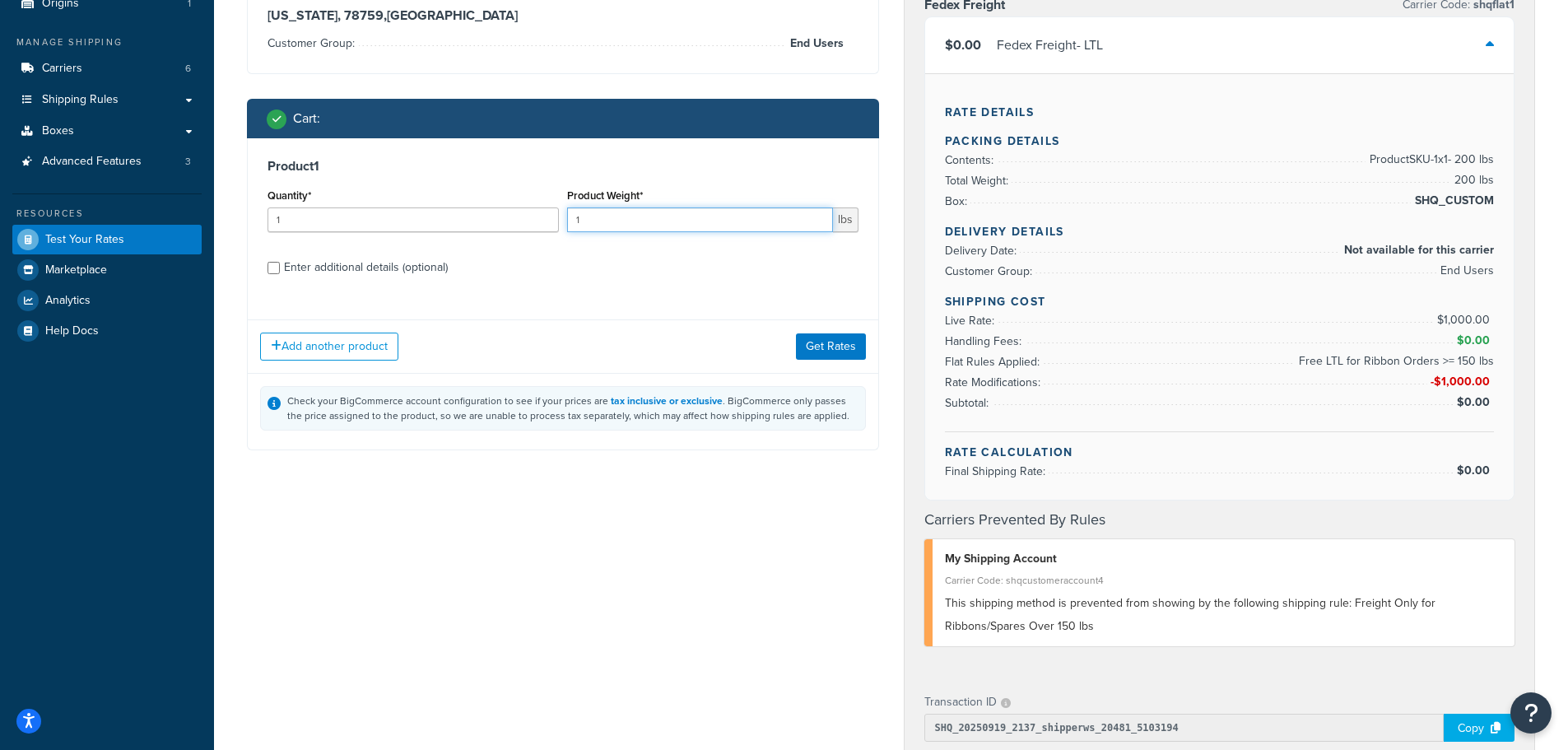
drag, startPoint x: 383, startPoint y: 202, endPoint x: 165, endPoint y: 199, distance: 218.0
click at [171, 200] on div "Dashboard Basic Setup Websites 1 Origins 1 Manage Shipping Carriers 6 Shipping …" at bounding box center [784, 531] width 1568 height 1392
type input "200"
click at [360, 260] on div "Enter additional details (optional)" at bounding box center [365, 267] width 164 height 23
click at [280, 262] on input "Enter additional details (optional)" at bounding box center [274, 268] width 13 height 13
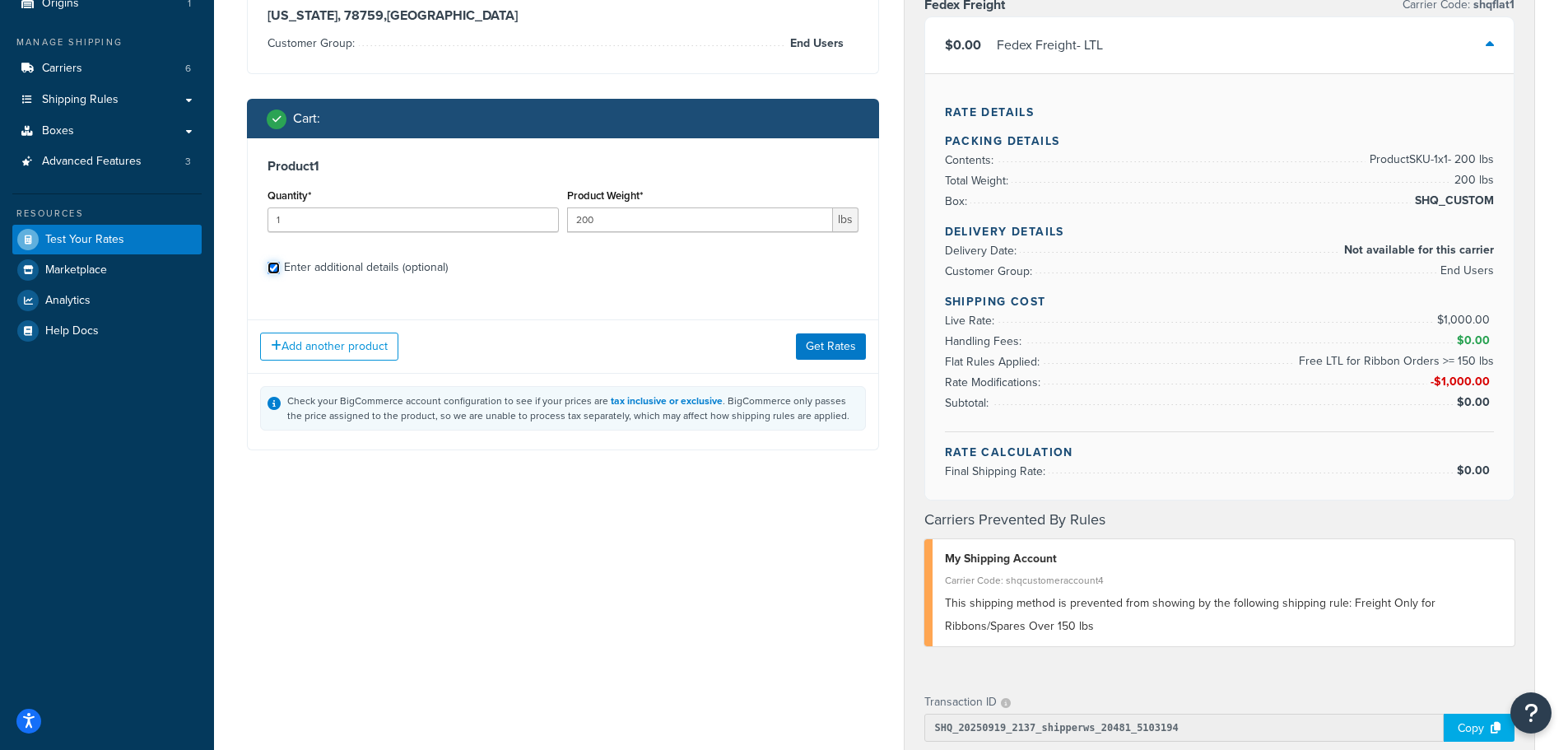
checkbox input "true"
select select "86028"
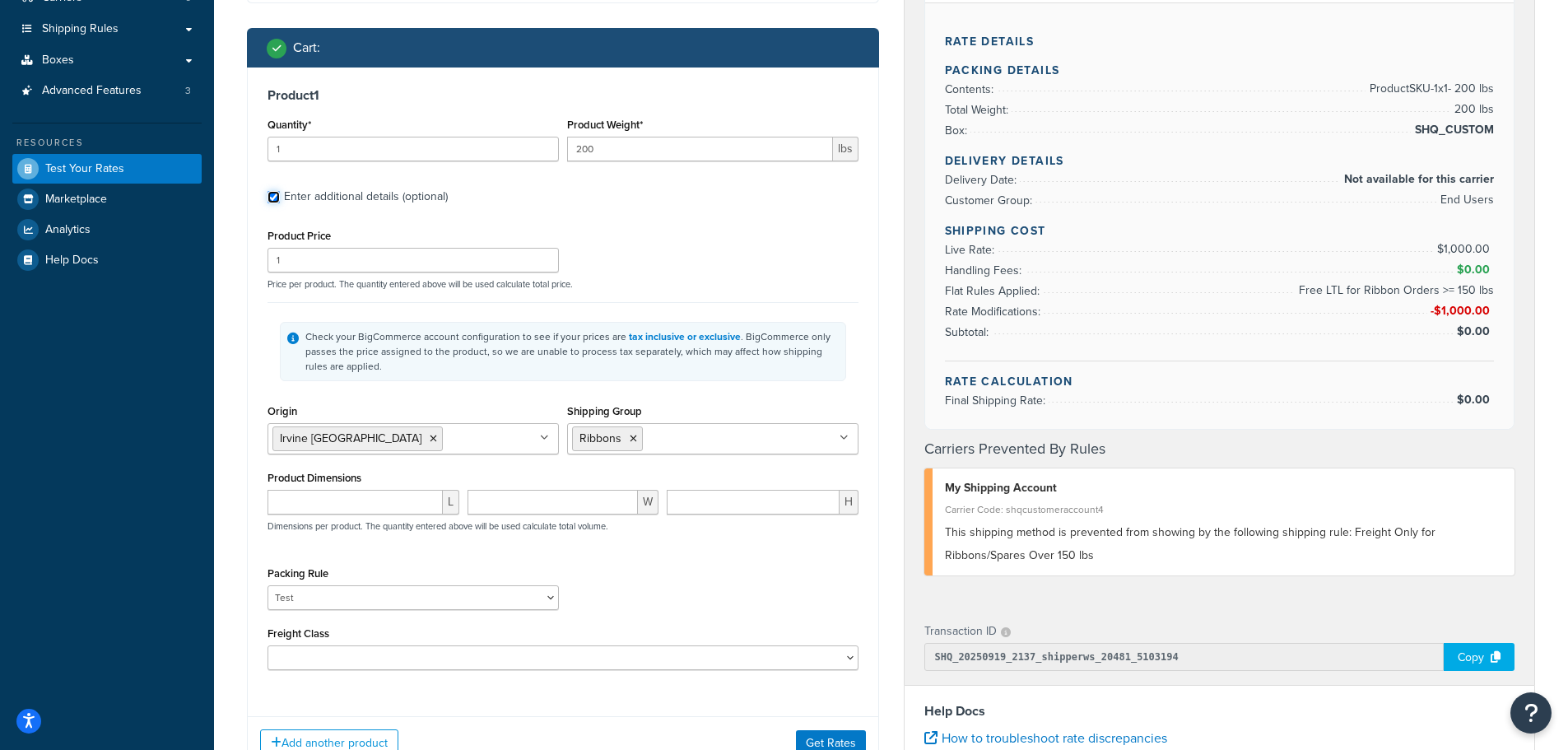
scroll to position [412, 0]
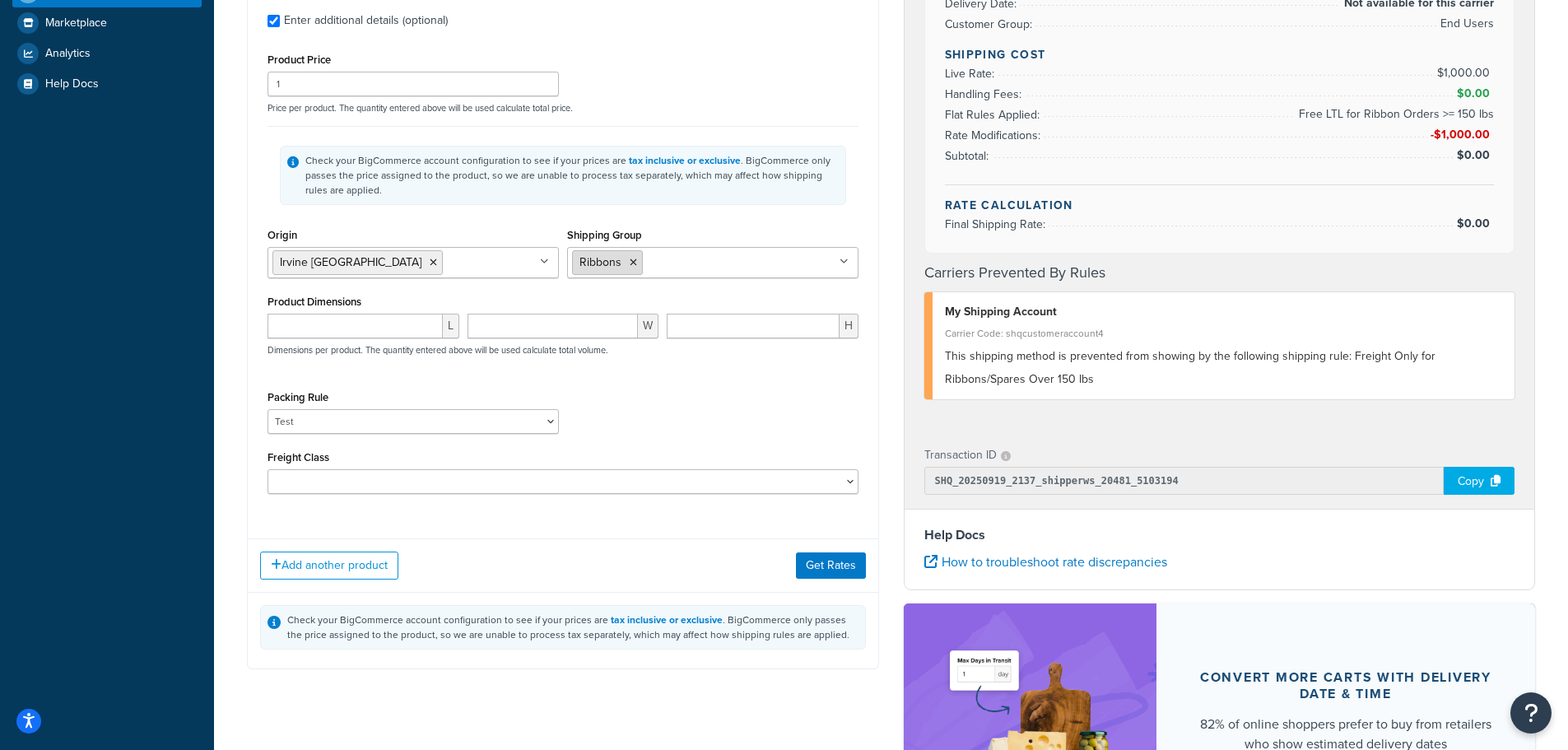
click at [633, 268] on icon at bounding box center [633, 263] width 8 height 10
click at [633, 268] on input "Shipping Group" at bounding box center [644, 262] width 145 height 18
click at [623, 522] on div "Product 1 Quantity* 1 Product Weight* 200 lbs Enter additional details (optiona…" at bounding box center [563, 209] width 631 height 635
click at [810, 568] on button "Get Rates" at bounding box center [831, 565] width 70 height 26
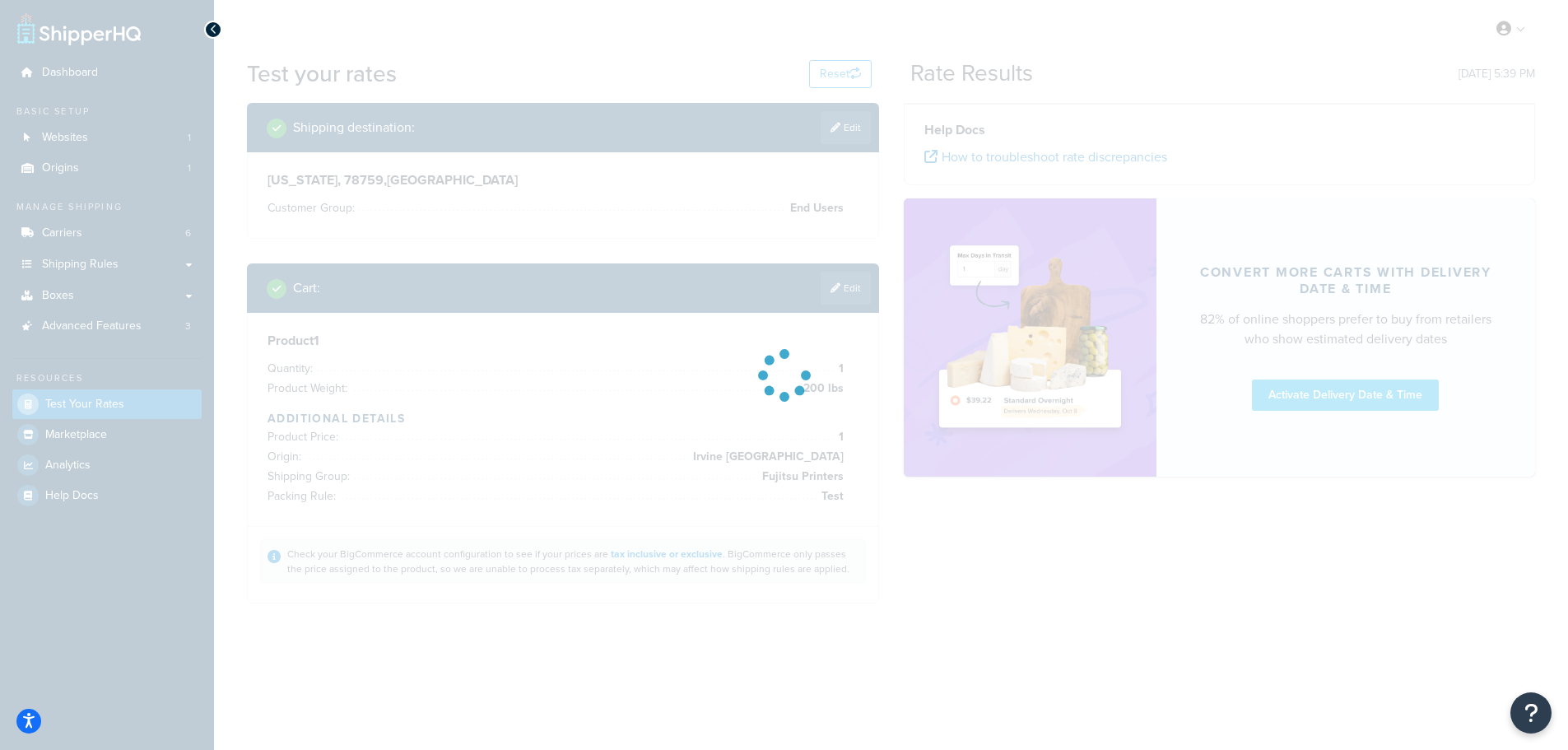
scroll to position [0, 0]
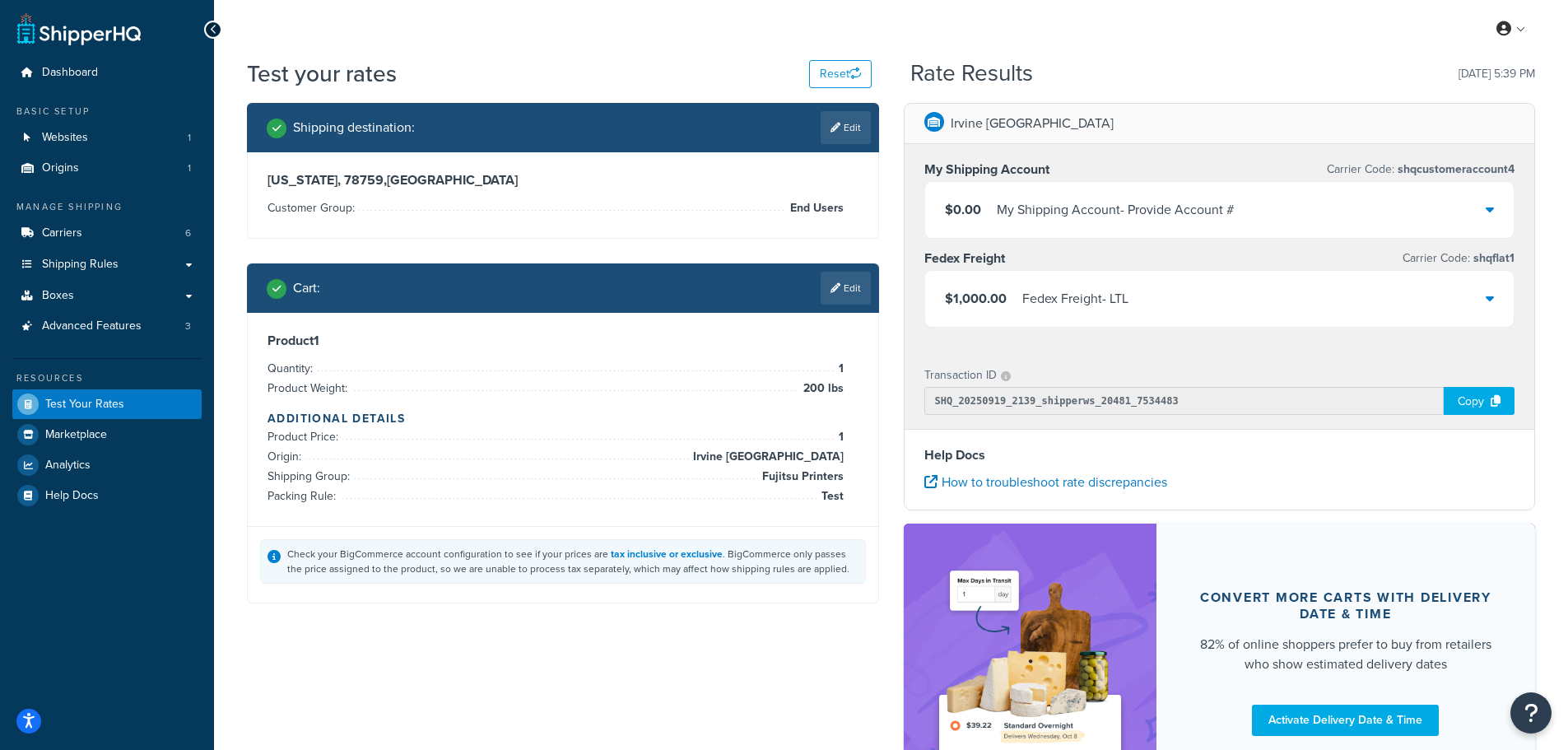
click at [843, 289] on link "Edit" at bounding box center [846, 287] width 50 height 33
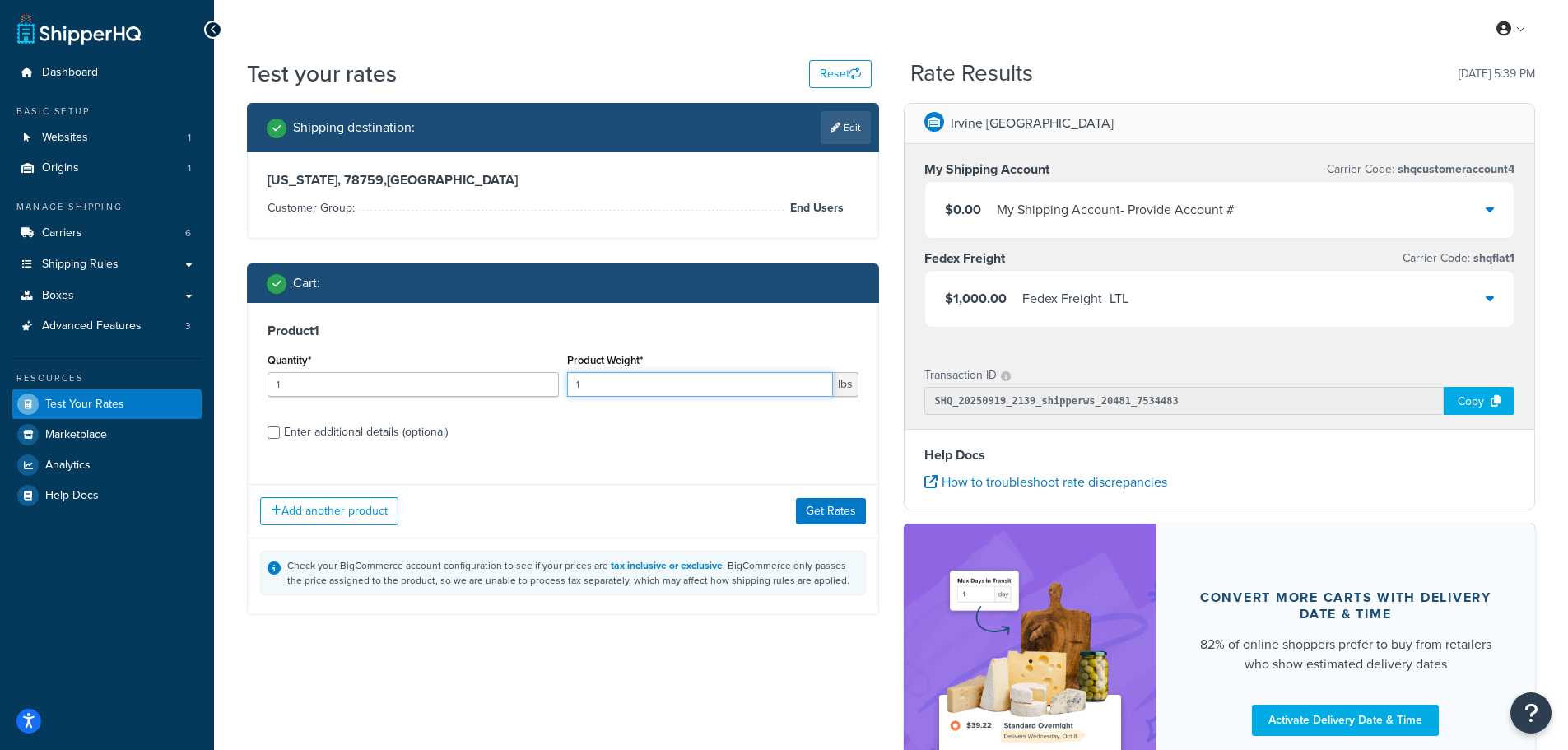
drag, startPoint x: 626, startPoint y: 389, endPoint x: 309, endPoint y: 374, distance: 317.4
click at [319, 375] on div "Quantity* 1 Product Weight* 1 lbs" at bounding box center [563, 380] width 599 height 60
type input "120"
click at [823, 494] on div "Add another product Get Rates" at bounding box center [563, 511] width 631 height 54
click at [821, 521] on button "Get Rates" at bounding box center [831, 511] width 70 height 26
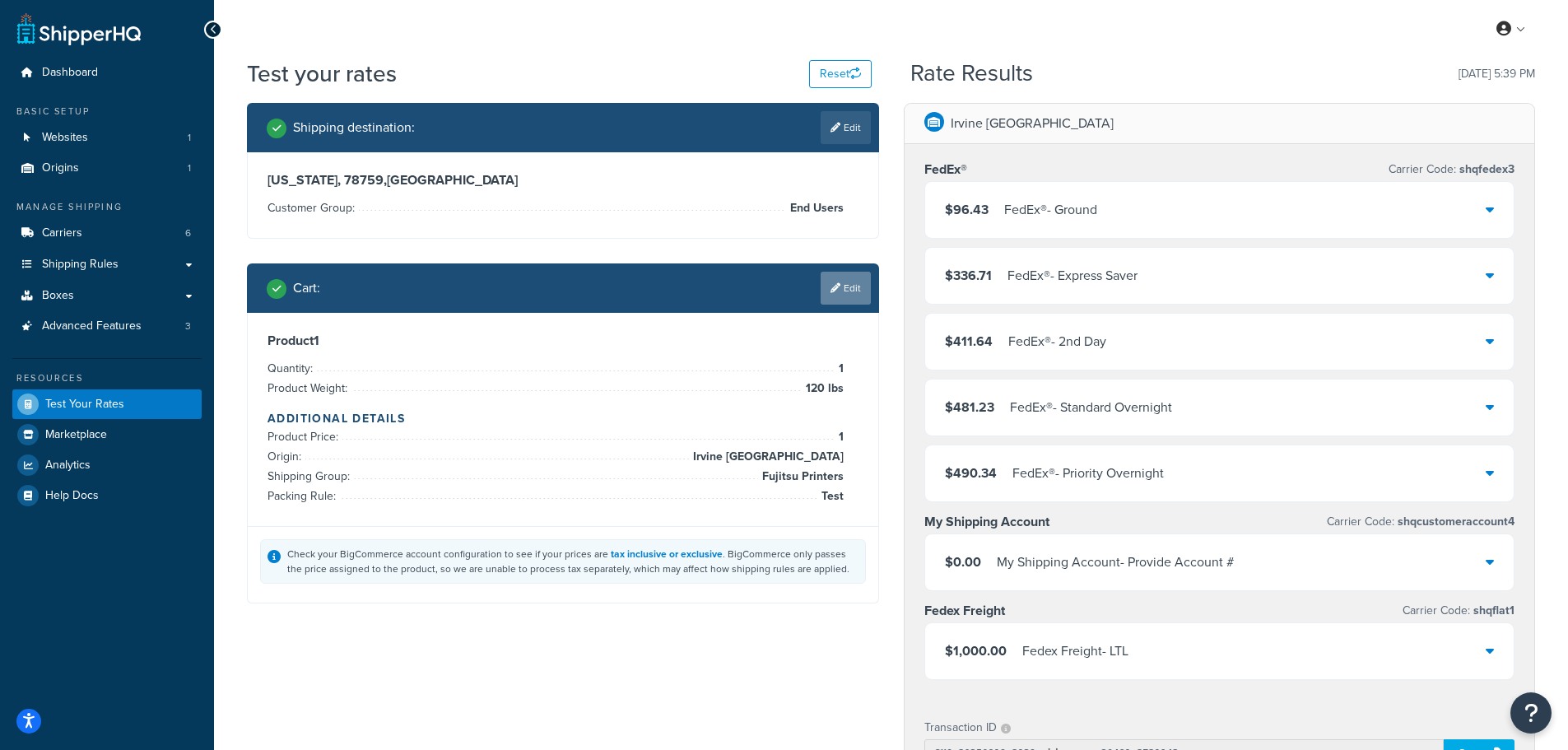
click at [842, 278] on link "Edit" at bounding box center [846, 287] width 50 height 33
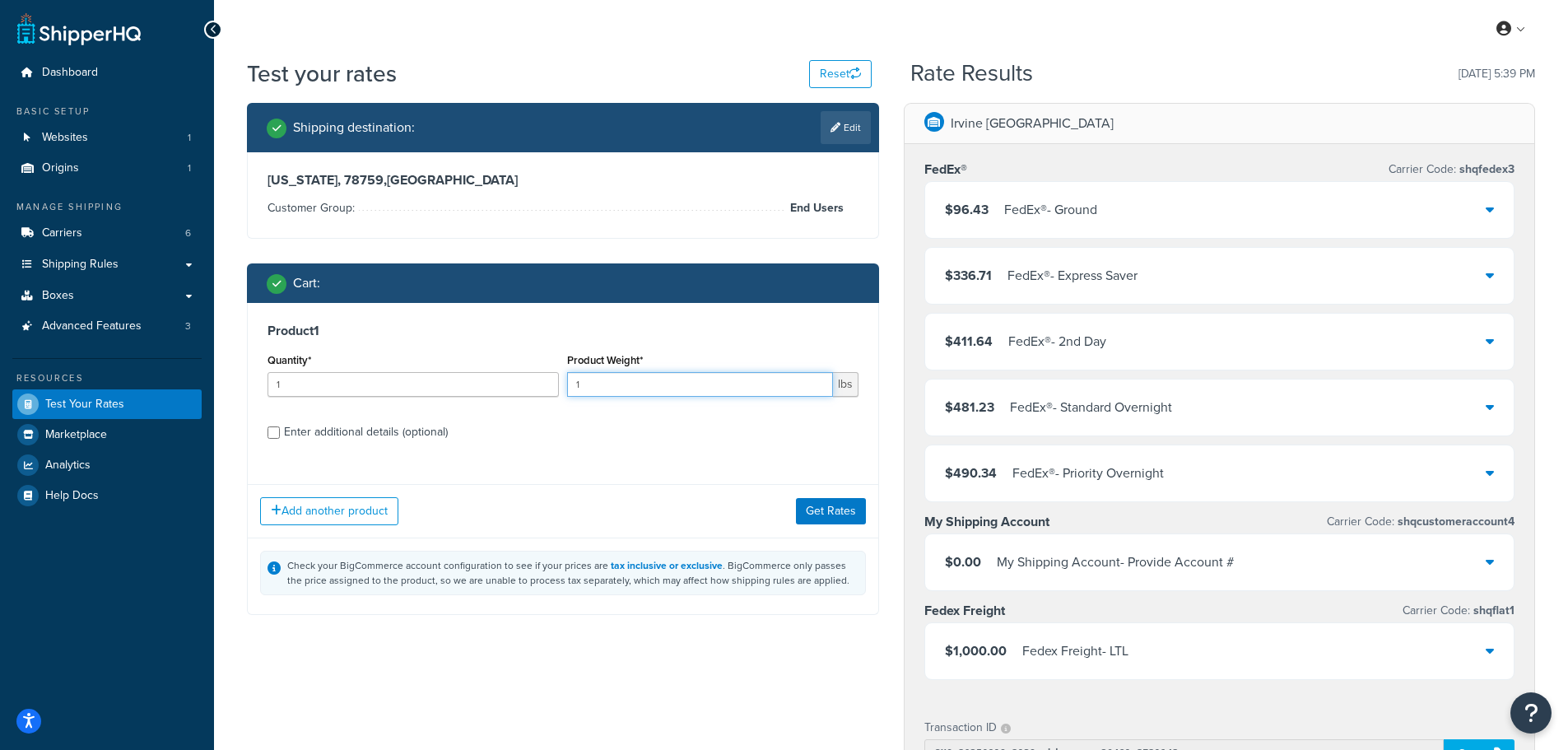
drag, startPoint x: 710, startPoint y: 387, endPoint x: 255, endPoint y: 382, distance: 455.0
click at [257, 382] on div "Product 1 Quantity* 1 Product Weight* 1 lbs Enter additional details (optional)" at bounding box center [563, 387] width 631 height 169
type input "149"
click at [807, 522] on button "Get Rates" at bounding box center [831, 511] width 70 height 26
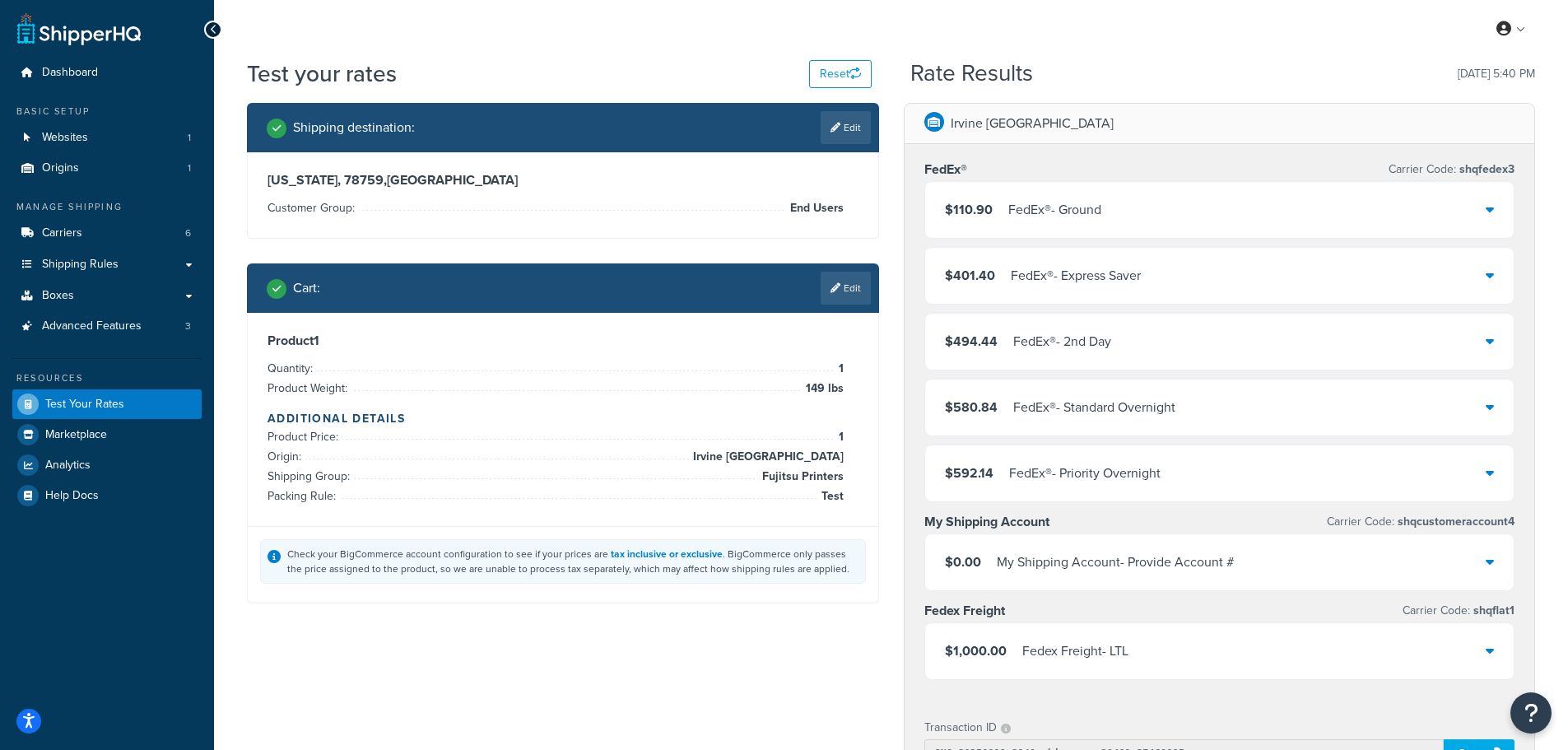
click at [836, 294] on link "Edit" at bounding box center [846, 287] width 50 height 33
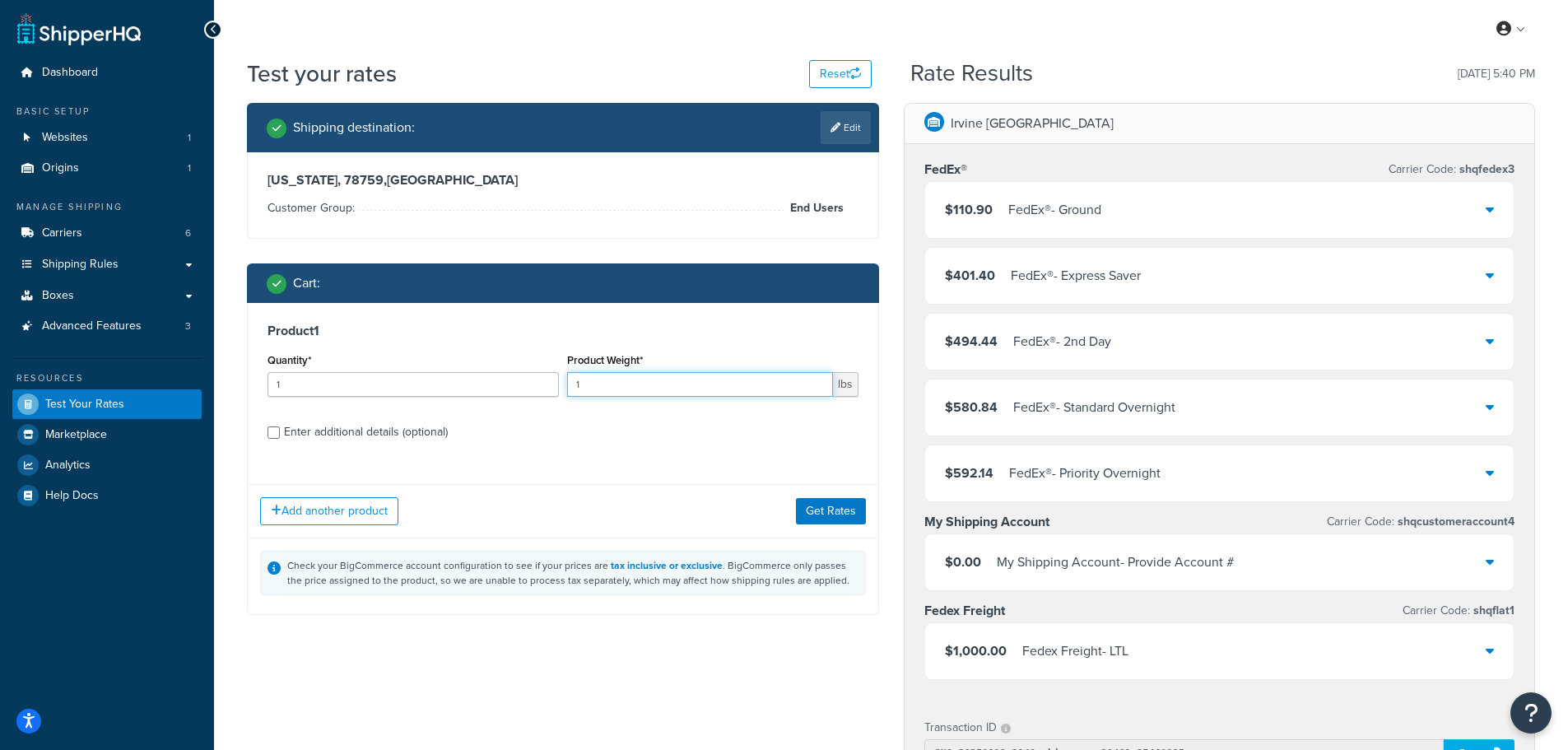
drag, startPoint x: 594, startPoint y: 385, endPoint x: 278, endPoint y: 375, distance: 316.2
click at [297, 375] on div "Quantity* 1 Product Weight* 1 lbs" at bounding box center [563, 380] width 599 height 60
type input "150"
click at [823, 514] on button "Get Rates" at bounding box center [831, 511] width 70 height 26
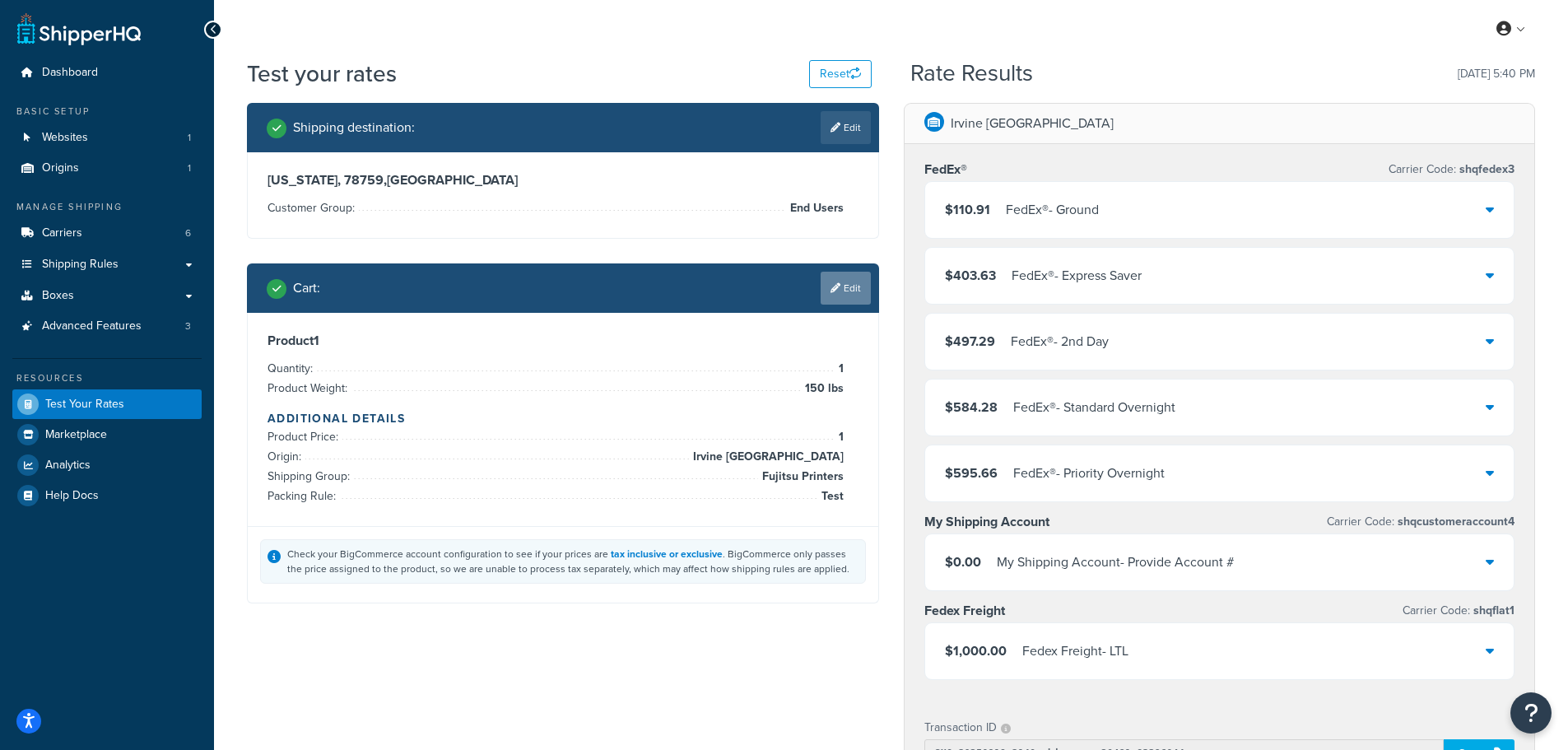
click at [846, 277] on link "Edit" at bounding box center [846, 287] width 50 height 33
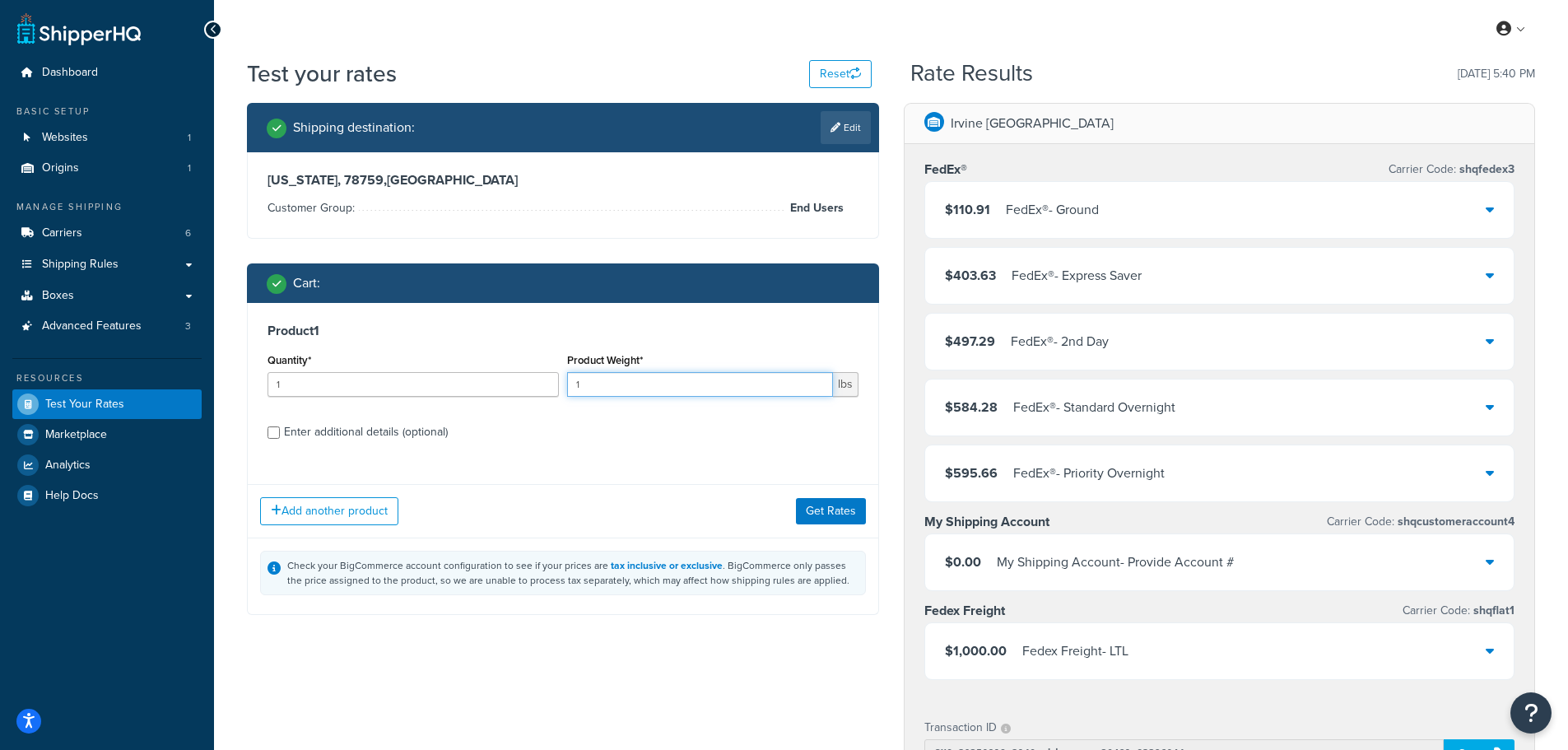
click at [764, 390] on input "1" at bounding box center [700, 384] width 266 height 24
type input "151"
click at [819, 490] on div "Add another product Get Rates" at bounding box center [563, 511] width 631 height 54
click at [822, 509] on button "Get Rates" at bounding box center [831, 511] width 70 height 26
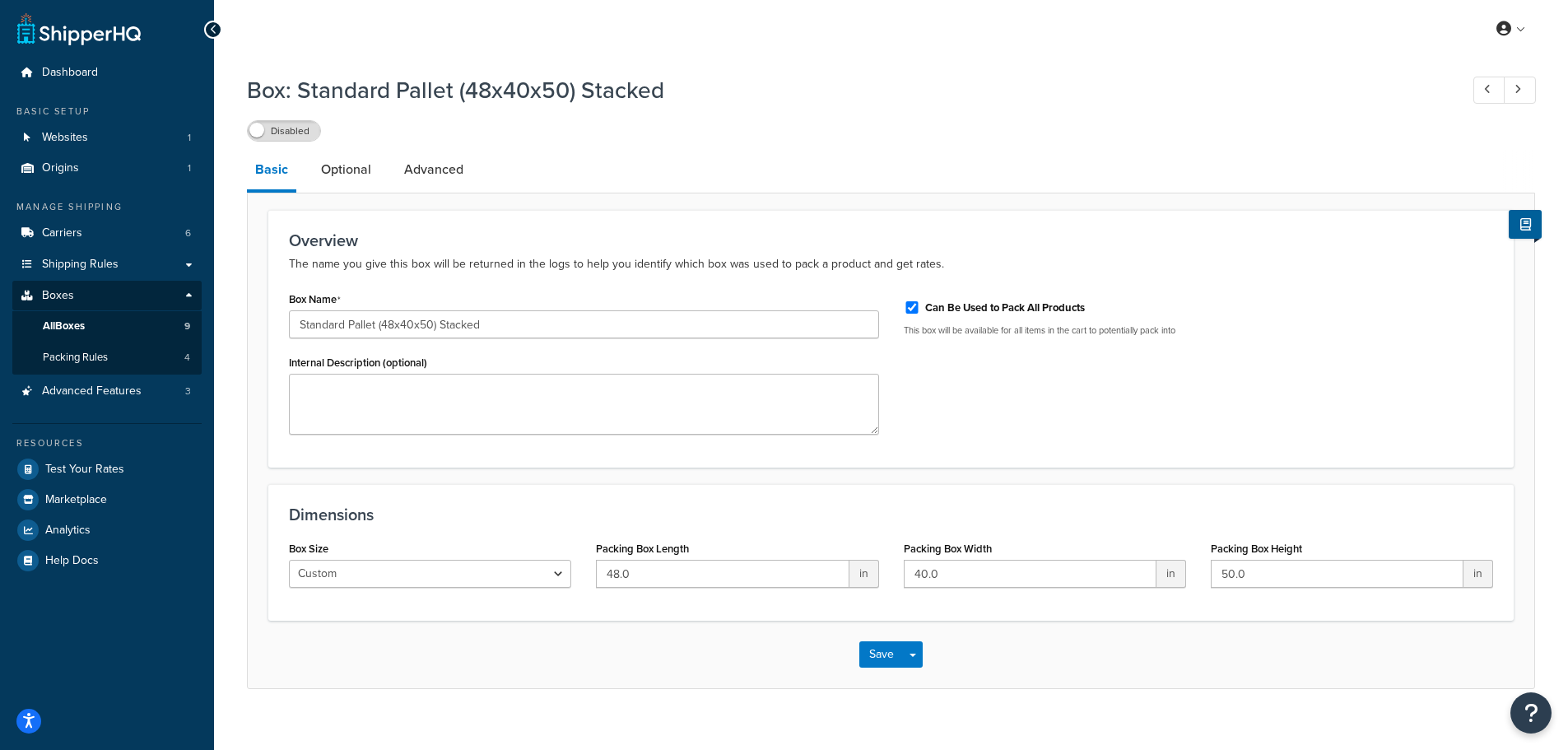
click at [1408, 119] on div "Disabled" at bounding box center [891, 129] width 1288 height 23
click at [86, 359] on span "Packing Rules" at bounding box center [75, 357] width 65 height 14
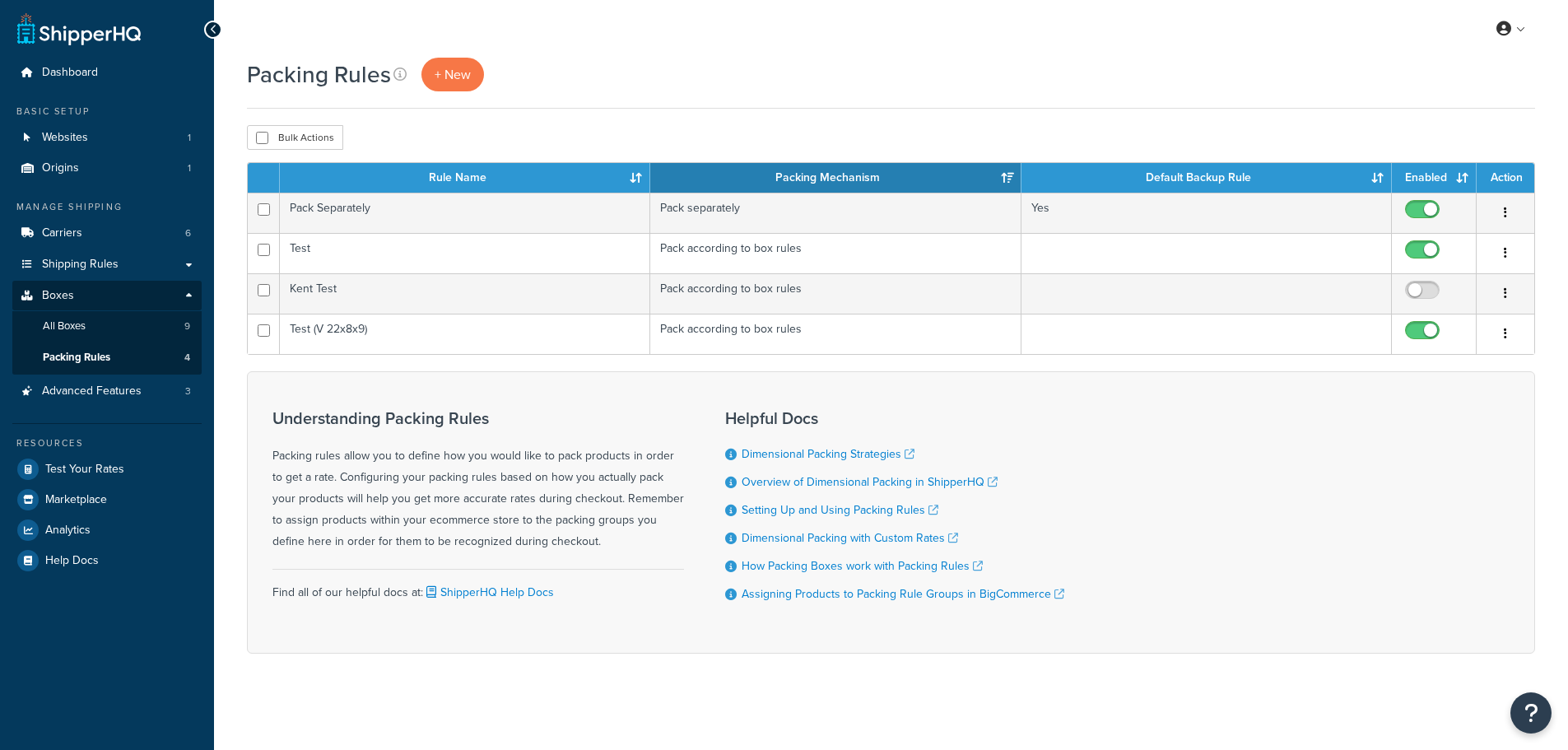
click at [388, 333] on td "Test (V 22x8x9)" at bounding box center [464, 333] width 370 height 40
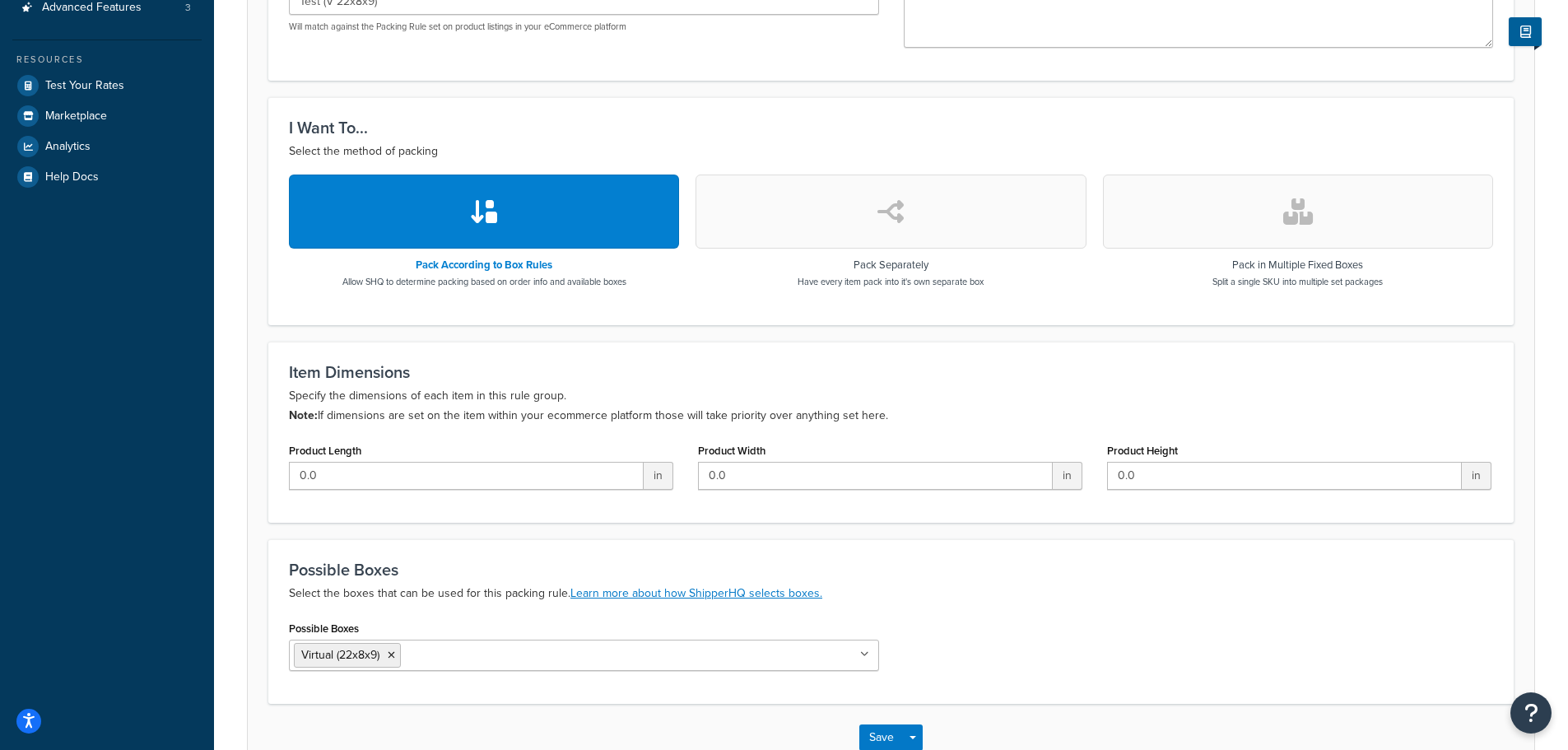
scroll to position [161, 0]
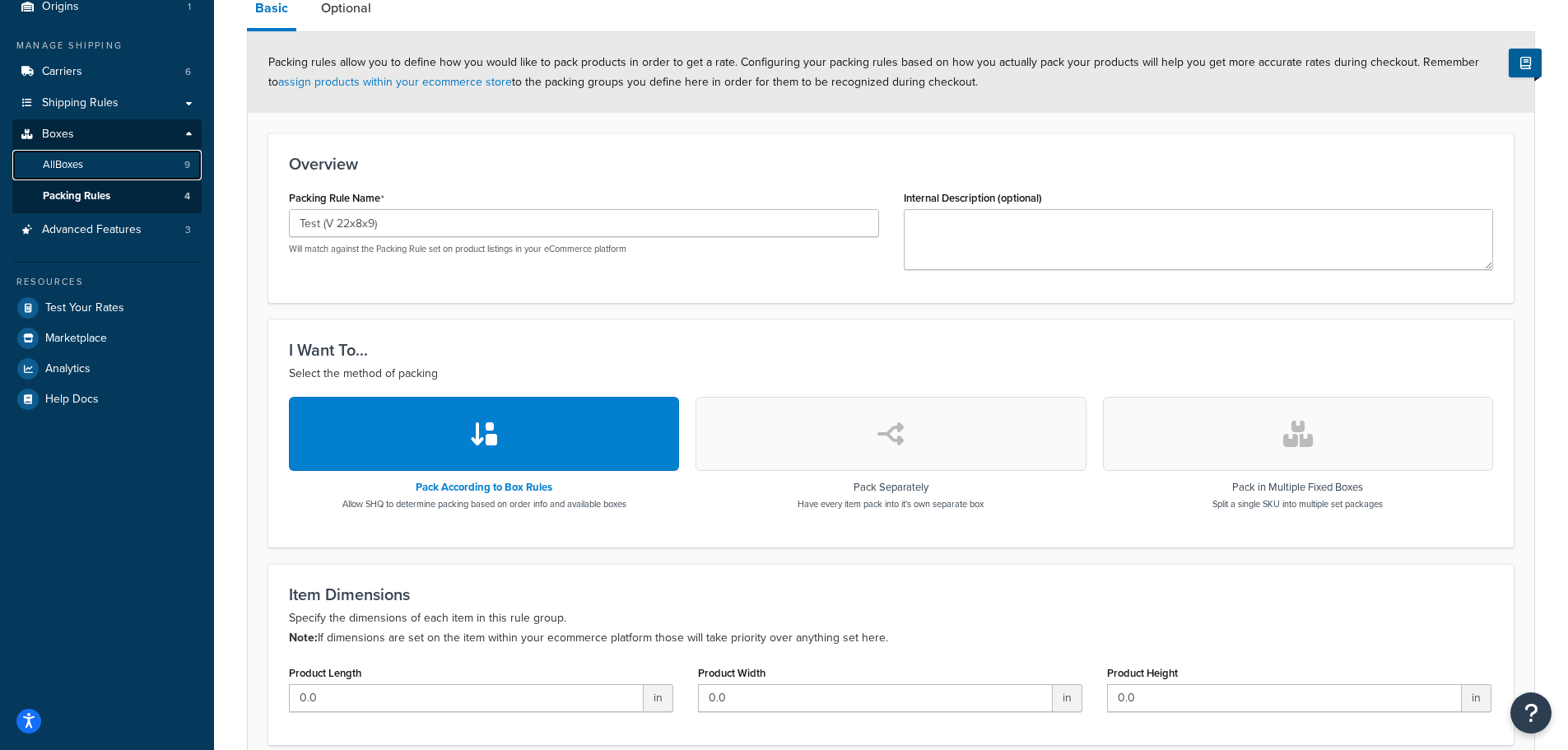
click at [71, 170] on span "All Boxes" at bounding box center [63, 165] width 40 height 14
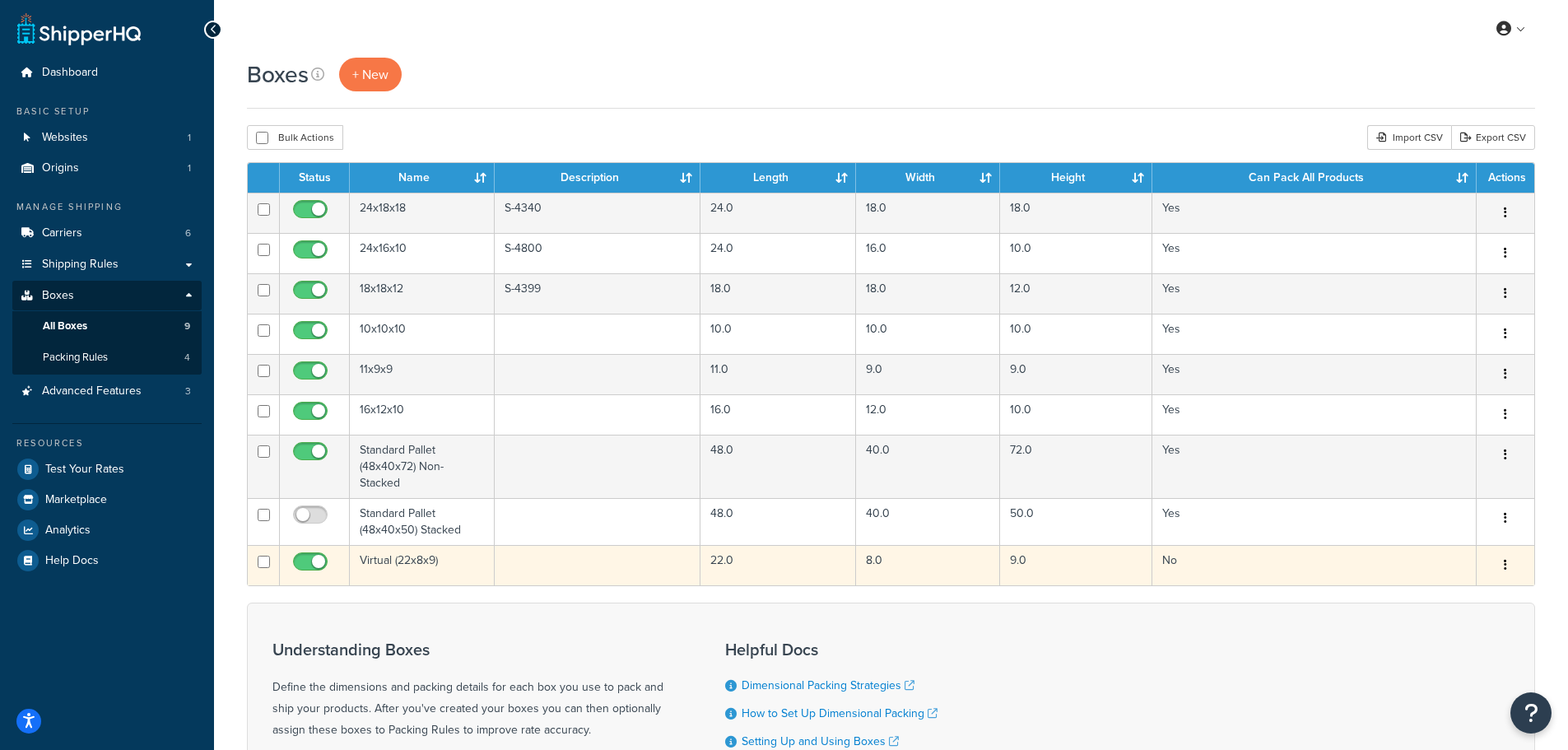
click at [400, 566] on td "Virtual (22x8x9)" at bounding box center [422, 565] width 144 height 40
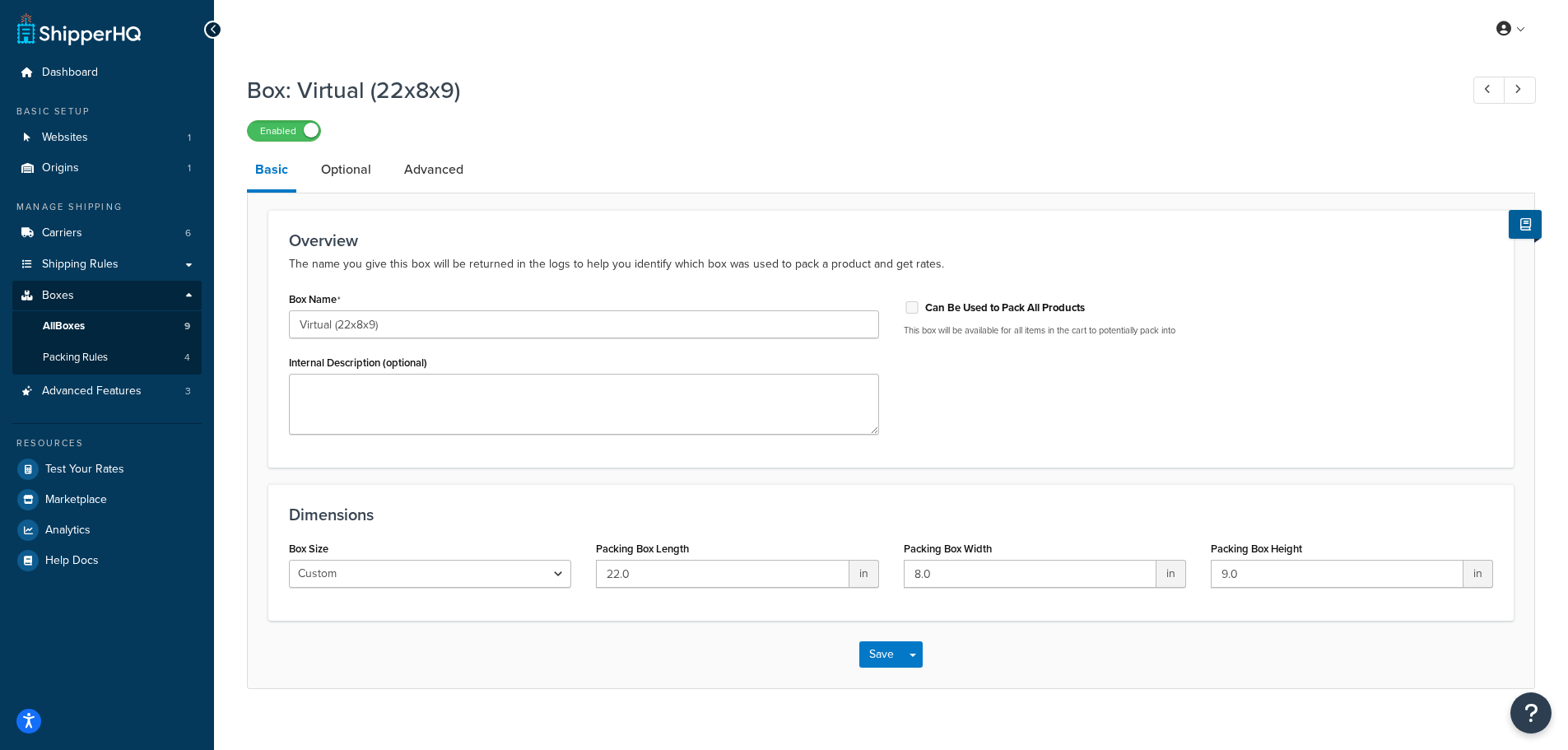
scroll to position [23, 0]
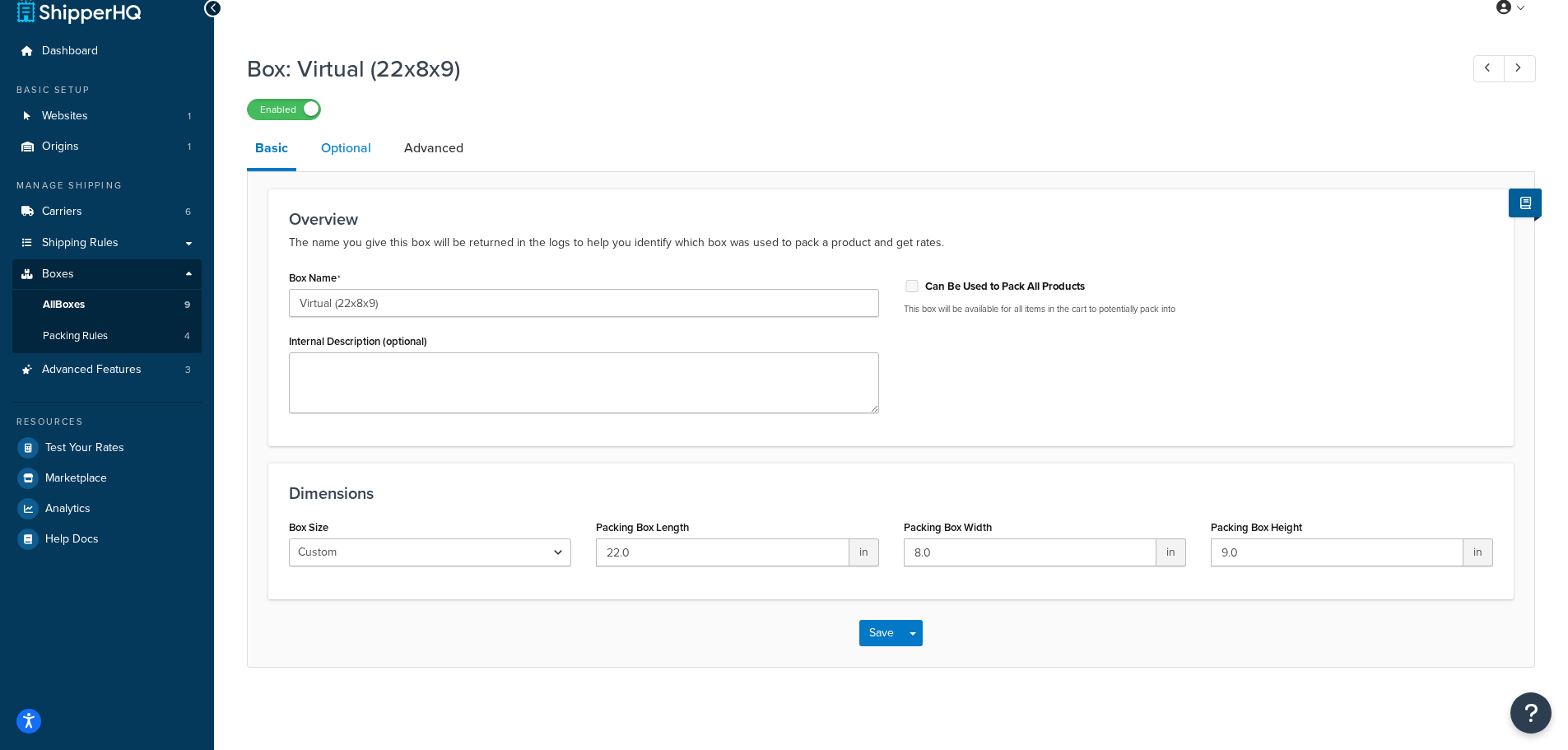
click at [361, 155] on link "Optional" at bounding box center [345, 148] width 66 height 39
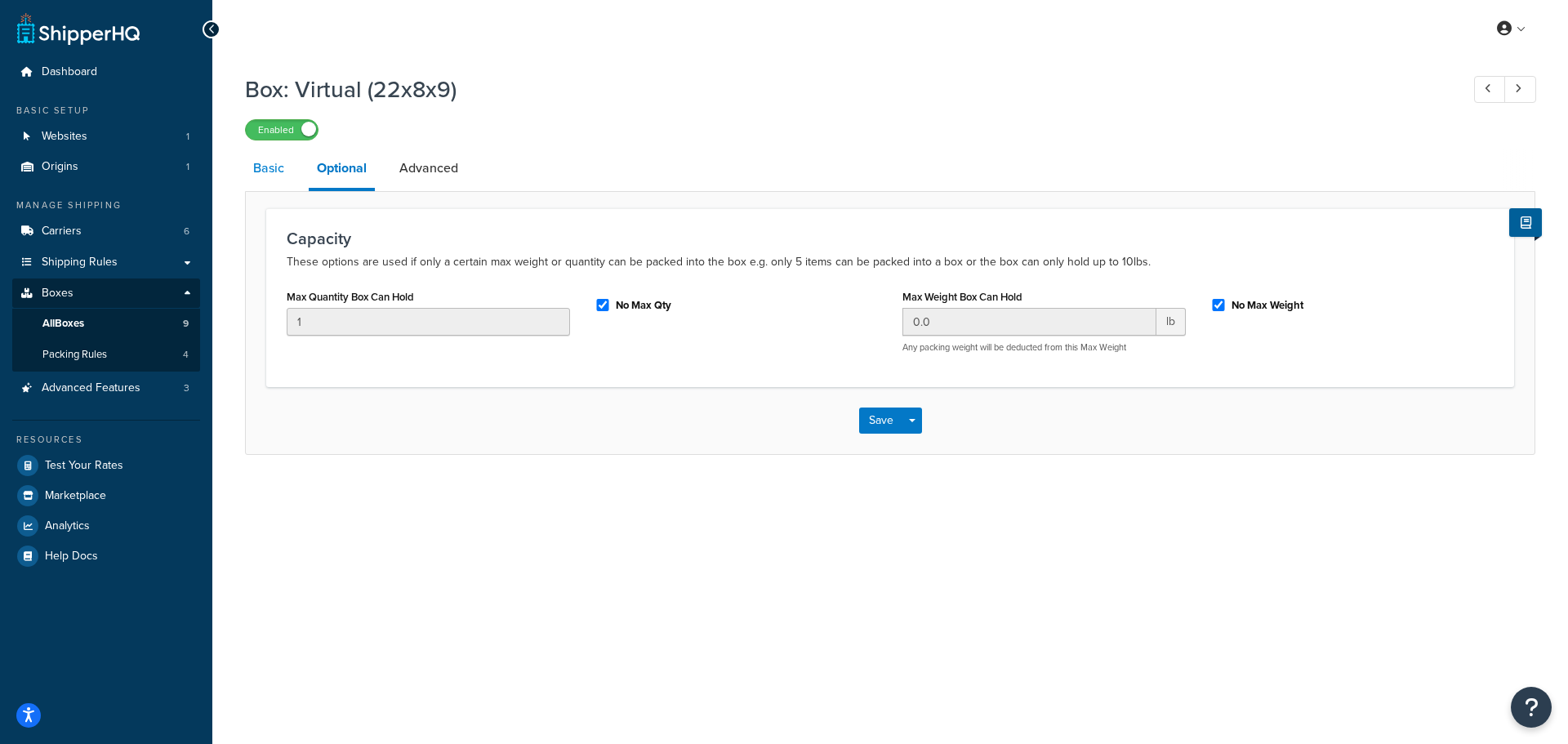
click at [266, 152] on link "Basic" at bounding box center [268, 167] width 47 height 39
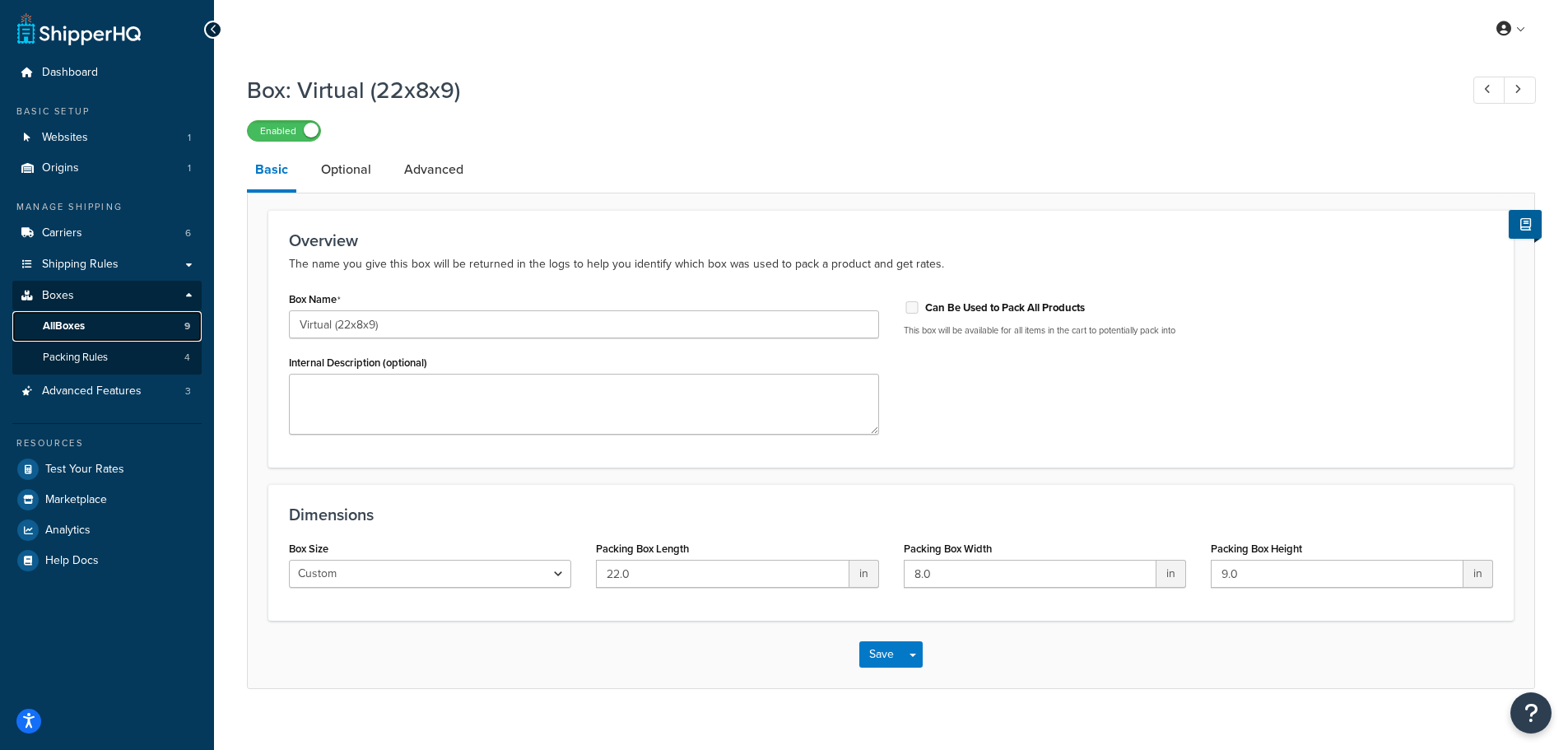
click at [75, 328] on span "All Boxes" at bounding box center [64, 326] width 42 height 14
